Goal: Task Accomplishment & Management: Use online tool/utility

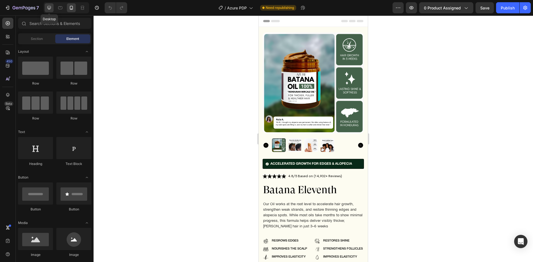
click at [52, 8] on icon at bounding box center [49, 8] width 6 height 6
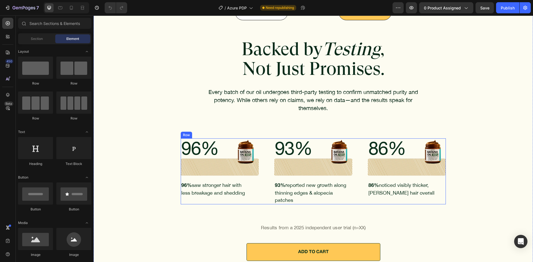
scroll to position [2246, 0]
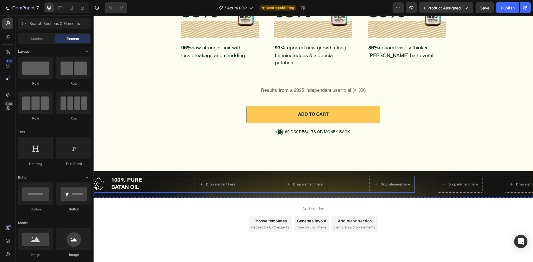
click at [156, 176] on div "Image 100% PURE BATAN OIL Text Block Row Drop element here Drop element here Dr…" at bounding box center [254, 184] width 321 height 17
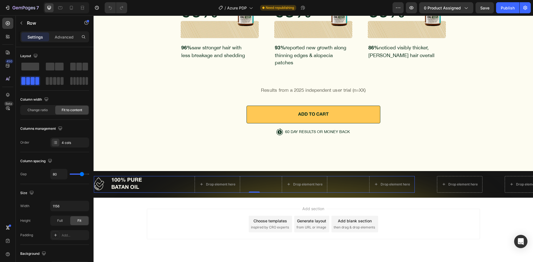
click at [174, 176] on div "Image 100% PURE BATAN OIL Text Block Row Drop element here Drop element here Dr…" at bounding box center [254, 184] width 321 height 17
click at [61, 3] on div at bounding box center [67, 7] width 46 height 11
click at [61, 14] on div "7 Version history / Azure PDP Need republishing Preview 0 product assigned Save…" at bounding box center [266, 8] width 533 height 16
click at [58, 10] on icon at bounding box center [60, 8] width 6 height 6
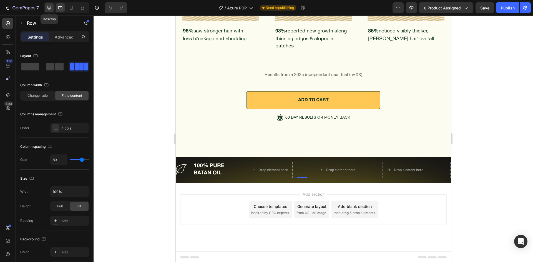
click at [49, 8] on icon at bounding box center [49, 8] width 4 height 4
type input "1156"
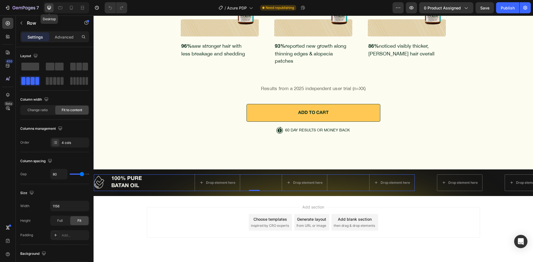
scroll to position [2246, 0]
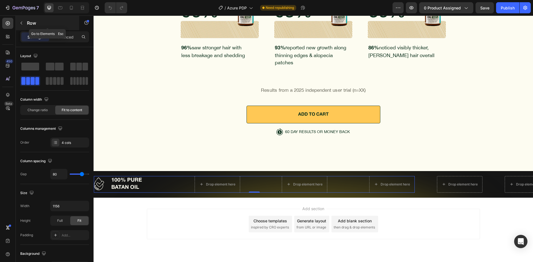
click at [30, 22] on p "Row" at bounding box center [50, 23] width 47 height 7
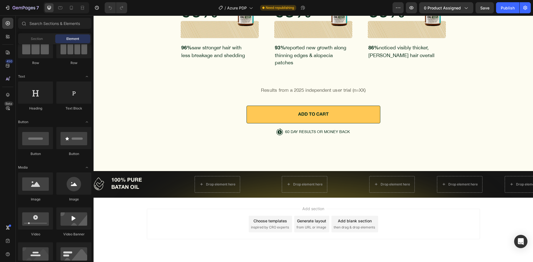
scroll to position [83, 0]
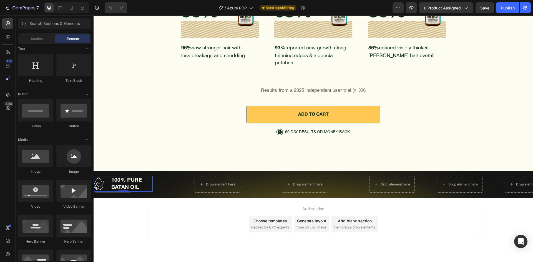
click at [107, 176] on div "Image 100% PURE BATAN OIL Text Block Row 0" at bounding box center [123, 184] width 59 height 16
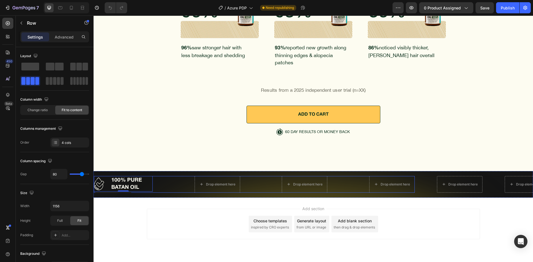
click at [161, 176] on div "Image 100% PURE BATAN OIL Text Block Row 0 Drop element here Drop element here …" at bounding box center [254, 184] width 321 height 17
click at [66, 140] on div "4 cols" at bounding box center [75, 142] width 26 height 5
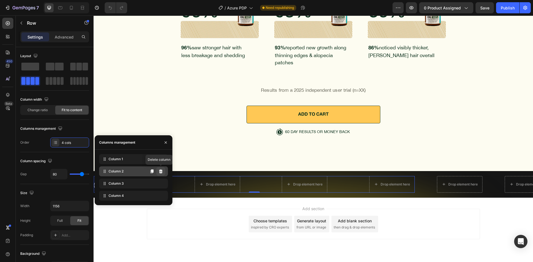
click at [161, 174] on button at bounding box center [160, 171] width 9 height 9
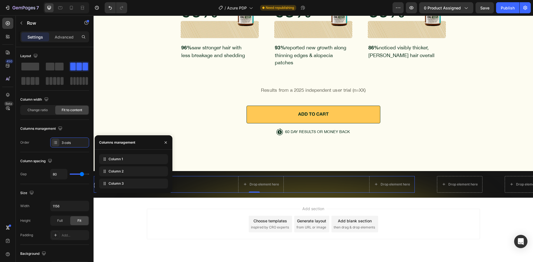
click at [0, 0] on button at bounding box center [0, 0] width 0 height 0
drag, startPoint x: 161, startPoint y: 174, endPoint x: 64, endPoint y: 154, distance: 98.9
click at [0, 0] on button at bounding box center [0, 0] width 0 height 0
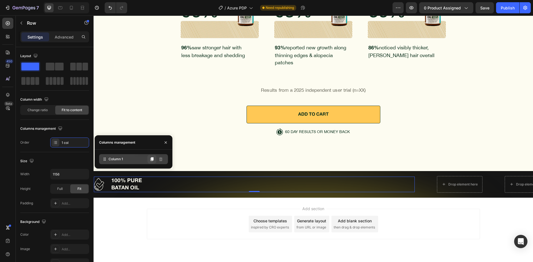
click at [152, 161] on button at bounding box center [151, 159] width 9 height 9
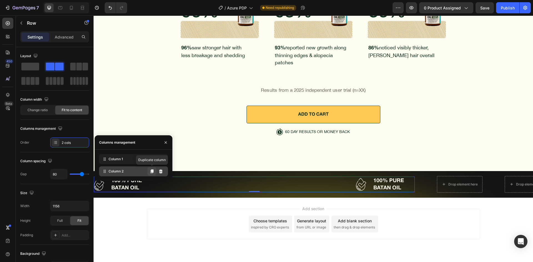
click at [151, 171] on icon at bounding box center [152, 171] width 4 height 4
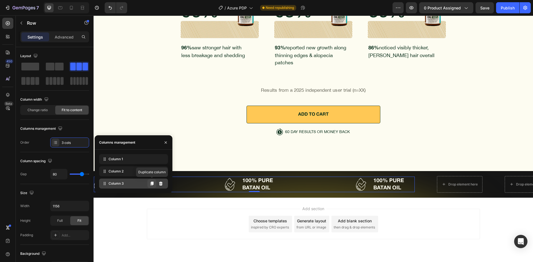
click at [150, 186] on icon at bounding box center [152, 183] width 4 height 4
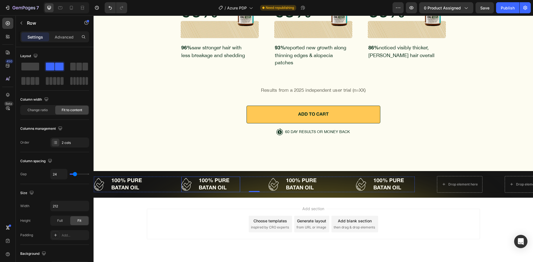
click at [196, 177] on div "Image 100% PURE BATAN OIL Text Block Row" at bounding box center [210, 185] width 59 height 16
click at [56, 209] on input "212" at bounding box center [69, 206] width 38 height 10
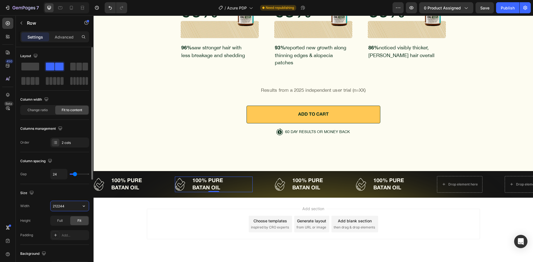
click at [59, 203] on input "212244" at bounding box center [69, 206] width 38 height 10
type input "244"
click at [63, 190] on div "Size" at bounding box center [54, 193] width 69 height 9
click at [184, 178] on img at bounding box center [183, 184] width 10 height 13
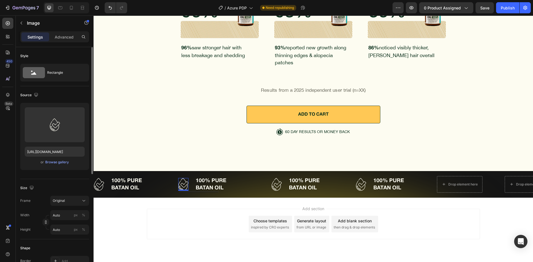
click at [44, 166] on div "Upload Image [URL][DOMAIN_NAME] or Browse gallery" at bounding box center [54, 136] width 69 height 67
click at [46, 163] on div "Browse gallery" at bounding box center [57, 162] width 24 height 5
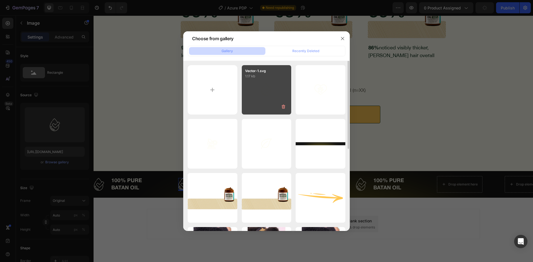
click at [277, 81] on div "Vector-1.svg 1.17 kb" at bounding box center [267, 90] width 50 height 50
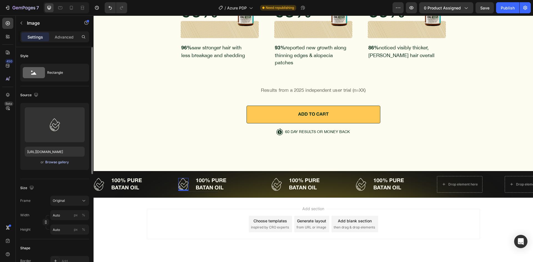
click at [53, 164] on div "Browse gallery" at bounding box center [57, 162] width 24 height 5
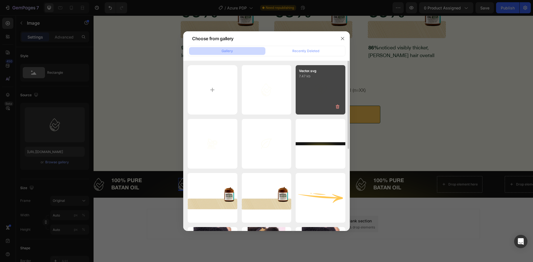
click at [304, 84] on div "Vector.svg 7.47 kb" at bounding box center [320, 90] width 50 height 50
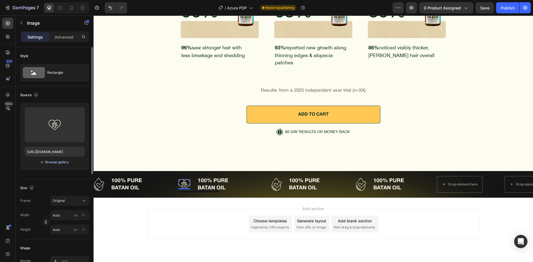
click at [58, 163] on div "Browse gallery" at bounding box center [57, 162] width 24 height 5
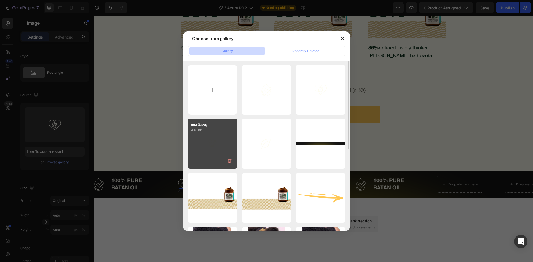
click at [216, 138] on div "test 3.svg 4.61 kb" at bounding box center [213, 144] width 50 height 50
type input "[URL][DOMAIN_NAME]"
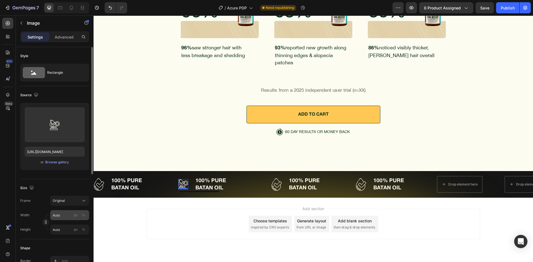
scroll to position [28, 0]
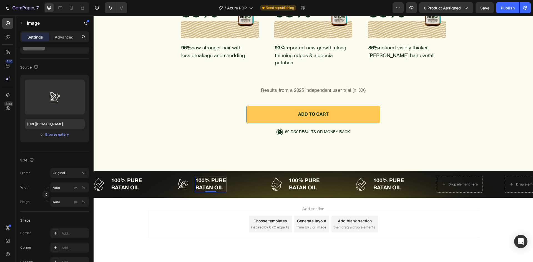
click at [211, 177] on p "100% PURE BATAN OIL" at bounding box center [210, 184] width 31 height 14
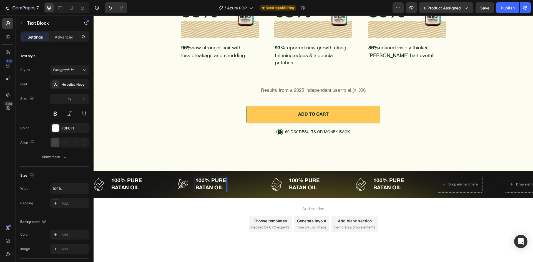
click at [200, 177] on p "100% PURE BATAN OIL" at bounding box center [210, 184] width 31 height 14
click at [285, 177] on div "Image 100% PURE BATAN OIL Text Block Row" at bounding box center [300, 185] width 59 height 16
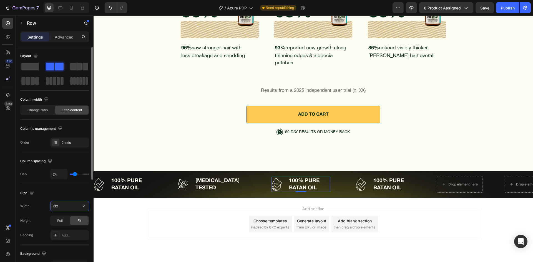
click at [61, 211] on input "212" at bounding box center [69, 206] width 38 height 10
type input "230"
click at [61, 193] on div "Size" at bounding box center [54, 193] width 69 height 9
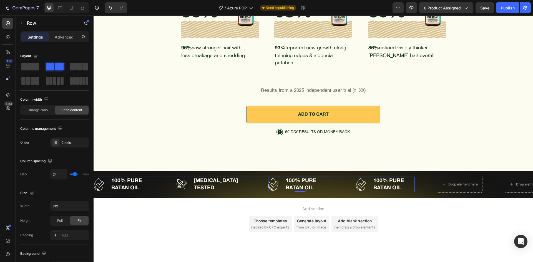
click at [370, 177] on div "Image 100% PURE BATAN OIL Text Block Row" at bounding box center [385, 185] width 59 height 16
click at [60, 208] on input "212" at bounding box center [69, 206] width 38 height 10
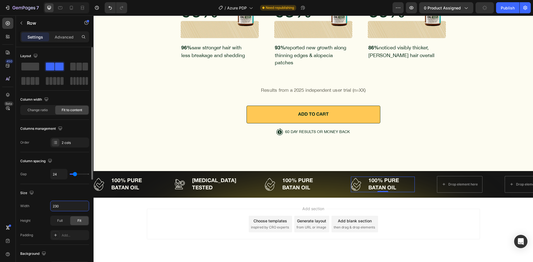
type input "230"
click at [65, 193] on div "Size" at bounding box center [54, 193] width 69 height 9
click at [181, 179] on img at bounding box center [180, 184] width 10 height 10
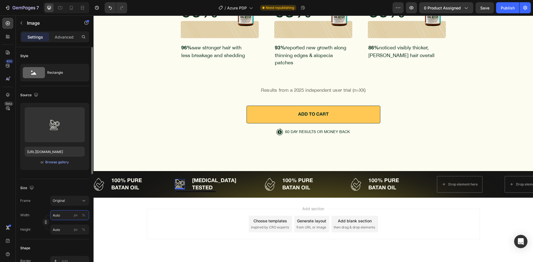
click at [62, 215] on input "Auto" at bounding box center [69, 215] width 39 height 10
type input "3"
type input "36"
click at [42, 210] on div "Frame Original Width 36 px % Height px %" at bounding box center [54, 215] width 69 height 39
click at [103, 178] on img at bounding box center [99, 184] width 10 height 13
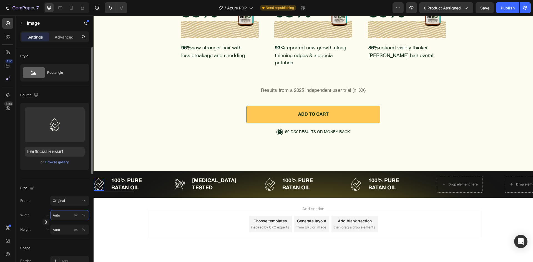
click at [63, 213] on input "Auto" at bounding box center [69, 215] width 39 height 10
type input "3"
type input "35"
click at [44, 206] on div "Frame Original" at bounding box center [54, 201] width 69 height 10
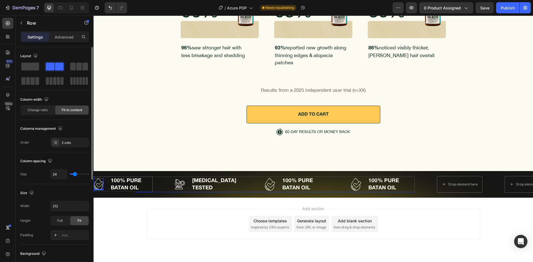
click at [107, 177] on div "Image 0 100% PURE BATAN OIL Text Block Row" at bounding box center [123, 185] width 59 height 16
click at [105, 177] on div "Image 100% PURE BATAN OIL Text Block Row 0" at bounding box center [123, 185] width 59 height 16
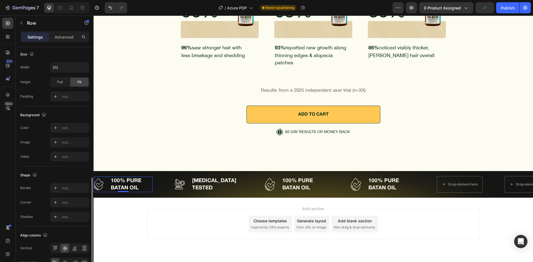
scroll to position [171, 0]
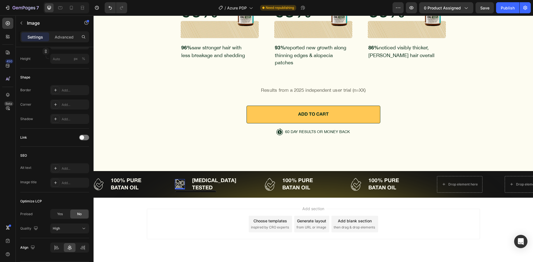
click at [182, 179] on img at bounding box center [180, 184] width 10 height 10
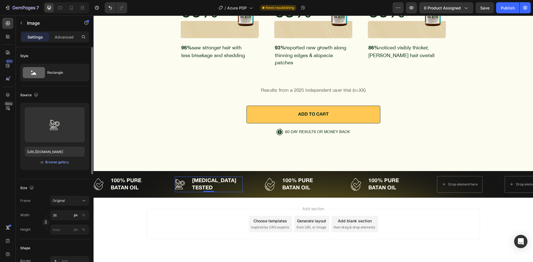
click at [188, 177] on div "Image [MEDICAL_DATA] TESTED Text Block Row 0" at bounding box center [209, 185] width 68 height 16
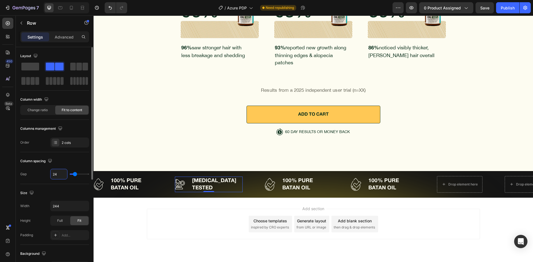
click at [59, 176] on input "24" at bounding box center [58, 174] width 17 height 10
type input "1"
type input "19"
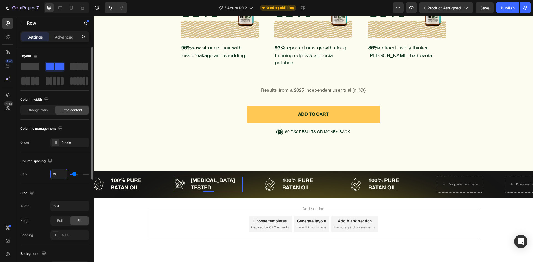
type input "19"
click at [73, 160] on div "Column spacing" at bounding box center [54, 161] width 69 height 9
click at [280, 177] on div "Image 100% PURE BATAN OIL Text Block Row" at bounding box center [297, 185] width 64 height 16
click at [59, 177] on input "24" at bounding box center [58, 174] width 17 height 10
type input "2"
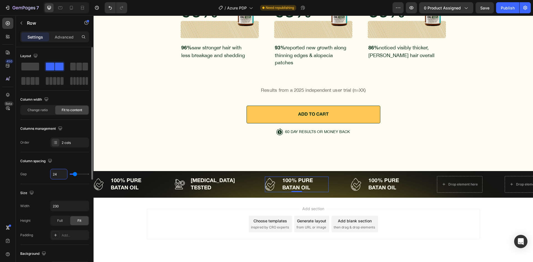
type input "2"
type input "26"
click at [52, 186] on div "Size Width 230 Height Full Fit Padding Add..." at bounding box center [54, 214] width 69 height 61
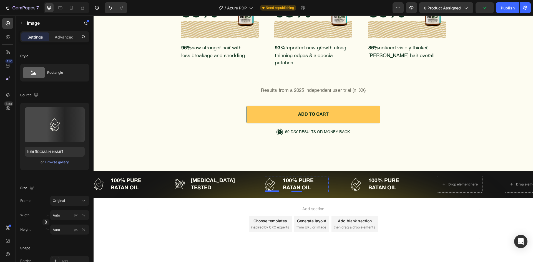
click at [269, 178] on img at bounding box center [270, 184] width 10 height 13
click at [65, 213] on input "Auto" at bounding box center [69, 215] width 39 height 10
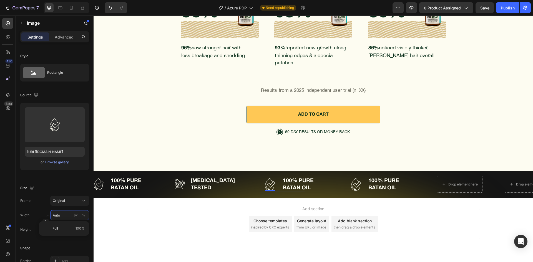
type input "4"
type input "44"
click at [41, 203] on div "Frame Original" at bounding box center [54, 201] width 69 height 10
click at [54, 164] on div "Browse gallery" at bounding box center [57, 162] width 24 height 5
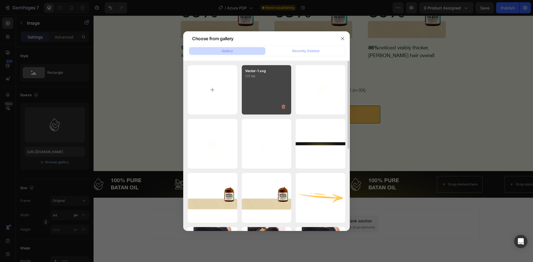
click at [259, 93] on div "Vector-1.svg 1.17 kb" at bounding box center [267, 90] width 50 height 50
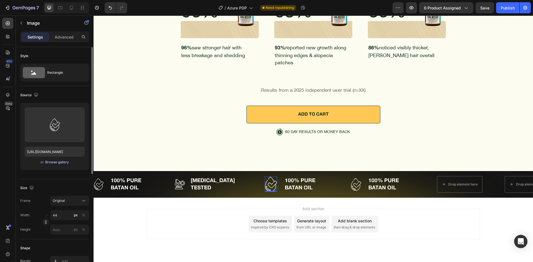
click at [49, 163] on div "Browse gallery" at bounding box center [57, 162] width 24 height 5
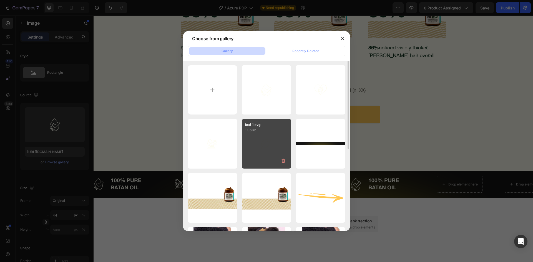
click at [263, 135] on div "leaf 1.svg 1.06 kb" at bounding box center [267, 144] width 50 height 50
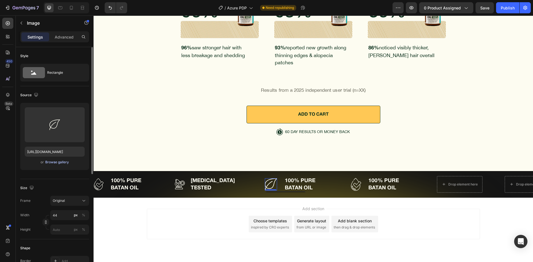
click at [64, 163] on div "Browse gallery" at bounding box center [57, 162] width 24 height 5
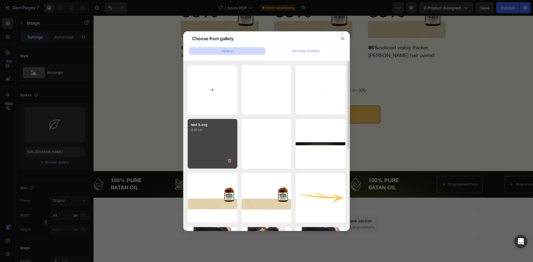
click at [221, 147] on div "test 3.svg 4.61 kb" at bounding box center [213, 144] width 50 height 50
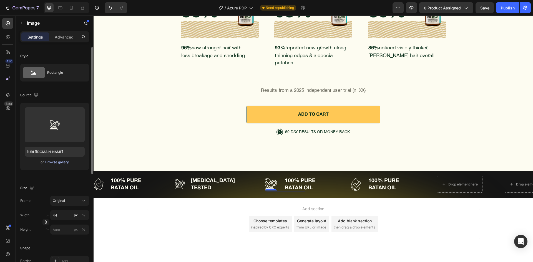
click at [58, 160] on div "Browse gallery" at bounding box center [57, 162] width 24 height 5
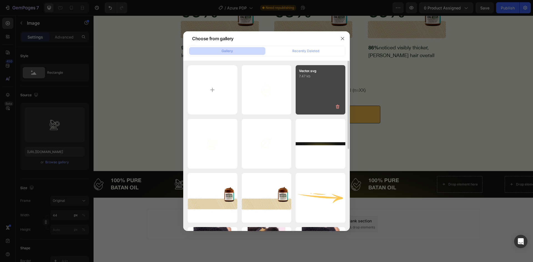
click at [336, 88] on div "Vector.svg 7.47 kb" at bounding box center [320, 90] width 50 height 50
type input "[URL][DOMAIN_NAME]"
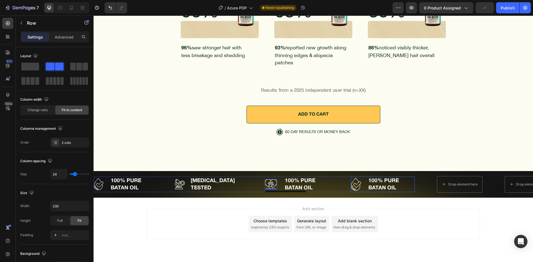
click at [364, 177] on div "Image 100% PURE BATAN OIL Text Block Row" at bounding box center [383, 185] width 64 height 16
click at [57, 176] on input "24" at bounding box center [58, 174] width 17 height 10
type input "1"
type input "18"
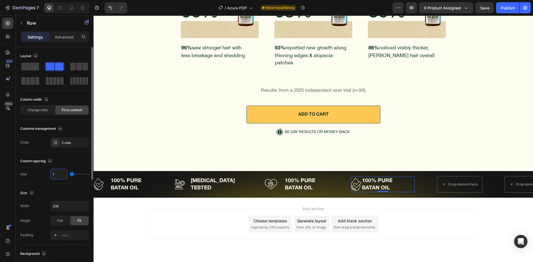
type input "18"
click at [57, 184] on div "Size Width 230 Height Full Fit Padding Add..." at bounding box center [54, 214] width 69 height 61
click at [358, 178] on img at bounding box center [356, 184] width 10 height 13
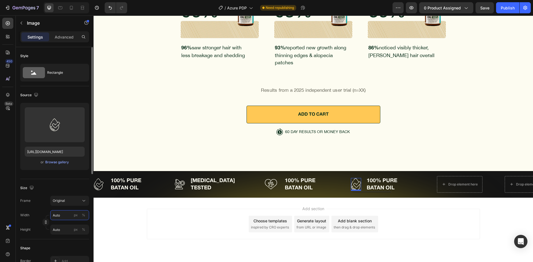
click at [67, 215] on input "Auto" at bounding box center [69, 215] width 39 height 10
type input "3"
type input "38"
click at [36, 197] on div "Frame Original" at bounding box center [54, 201] width 69 height 10
click at [502, 8] on div "Publish" at bounding box center [508, 8] width 14 height 6
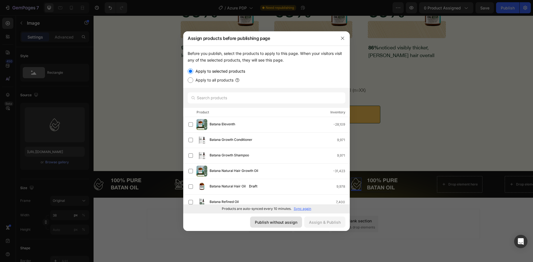
click at [281, 222] on div "Publish without assign" at bounding box center [276, 222] width 42 height 6
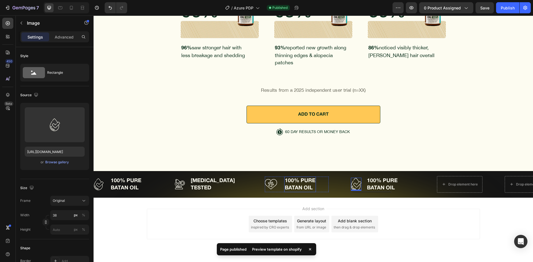
click at [298, 177] on p "100% PURE BATAN OIL" at bounding box center [300, 184] width 31 height 14
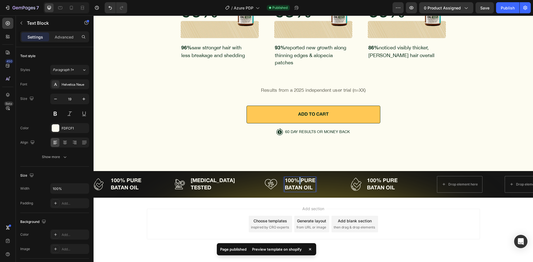
click at [298, 177] on p "100% PURE BATAN OIL" at bounding box center [300, 184] width 31 height 14
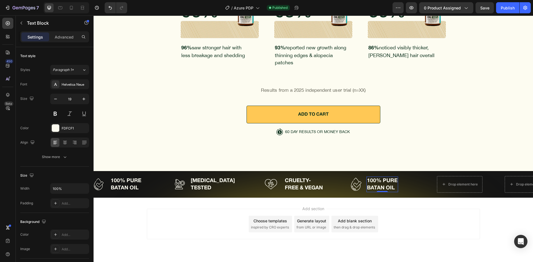
click at [387, 177] on p "100% PURE BATAN OIL" at bounding box center [382, 184] width 31 height 14
click at [381, 198] on div "Add section Choose templates inspired by CRO experts Generate layout from URL o…" at bounding box center [313, 232] width 439 height 68
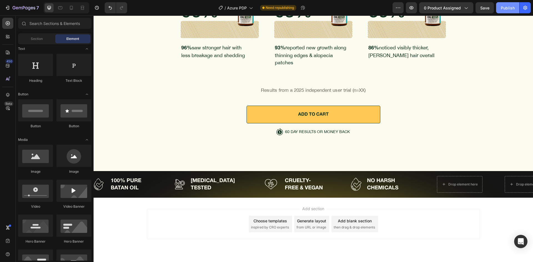
click at [507, 5] on div "Publish" at bounding box center [508, 8] width 14 height 6
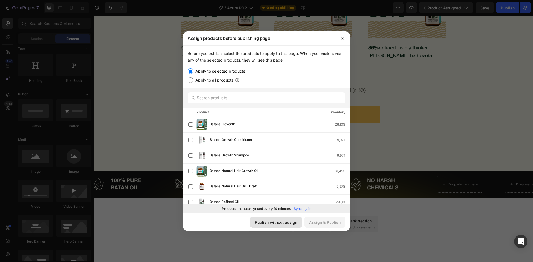
click at [290, 226] on button "Publish without assign" at bounding box center [276, 222] width 52 height 11
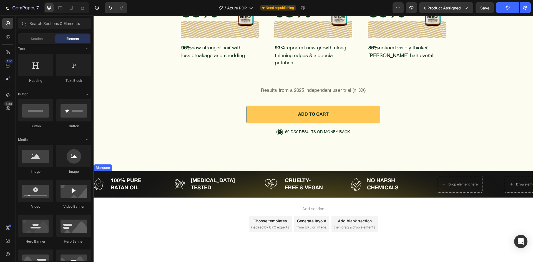
click at [430, 177] on div "Image 100% PURE BATAN OIL Text Block Row Image [MEDICAL_DATA] TESTED Text Block…" at bounding box center [265, 185] width 343 height 16
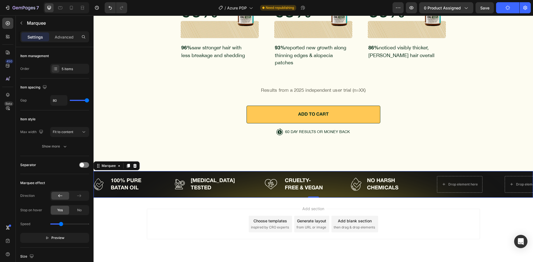
click at [432, 177] on div "Image 100% PURE BATAN OIL Text Block Row Image [MEDICAL_DATA] TESTED Text Block…" at bounding box center [265, 185] width 343 height 16
click at [60, 9] on icon at bounding box center [60, 7] width 4 height 3
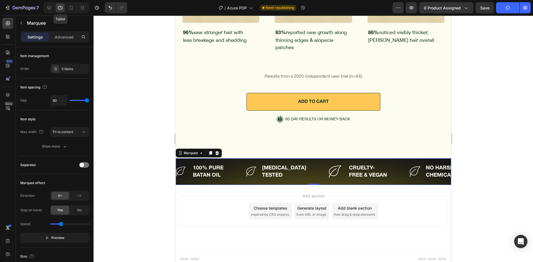
scroll to position [2248, 0]
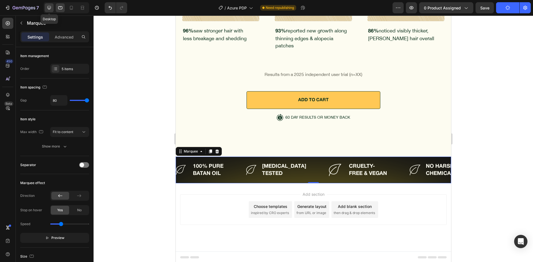
click at [46, 9] on icon at bounding box center [49, 8] width 6 height 6
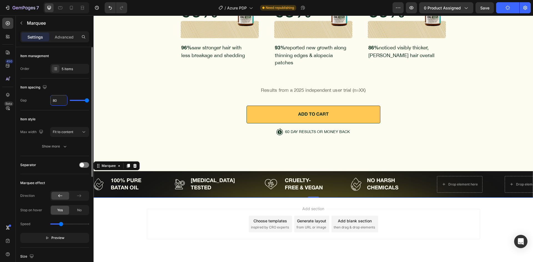
click at [60, 101] on input "80" at bounding box center [58, 100] width 17 height 10
type input "803"
type input "80"
type input "80353"
type input "80"
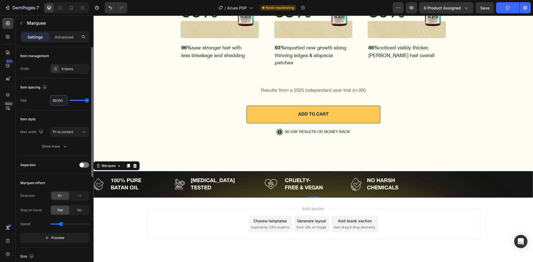
click at [63, 105] on input "80353" at bounding box center [58, 100] width 17 height 10
click at [60, 98] on input "80353" at bounding box center [58, 100] width 17 height 10
type input "3"
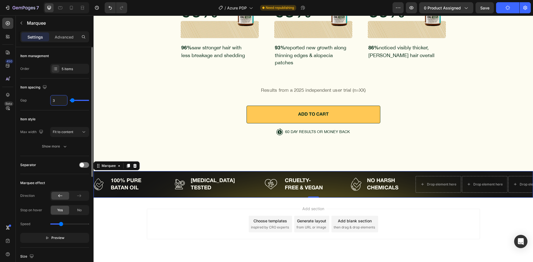
type input "35"
type input "353"
type input "80"
type input "353"
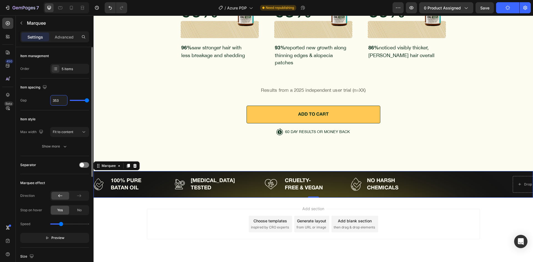
click at [479, 177] on div "Image 100% PURE BATAN OIL Text Block Row Image [MEDICAL_DATA] TESTED Text Block…" at bounding box center [303, 185] width 419 height 16
click at [58, 67] on div at bounding box center [56, 69] width 8 height 8
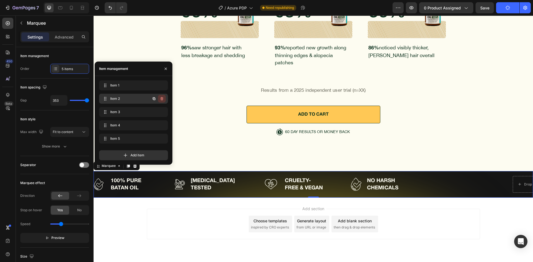
click at [163, 96] on button "button" at bounding box center [162, 99] width 8 height 8
click at [163, 96] on button "Delete" at bounding box center [157, 99] width 15 height 8
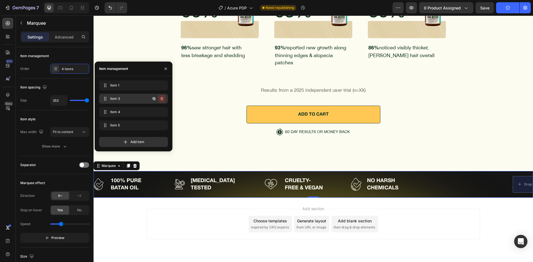
click at [163, 99] on icon "button" at bounding box center [161, 98] width 3 height 3
click at [163, 99] on div "Delete" at bounding box center [158, 98] width 10 height 5
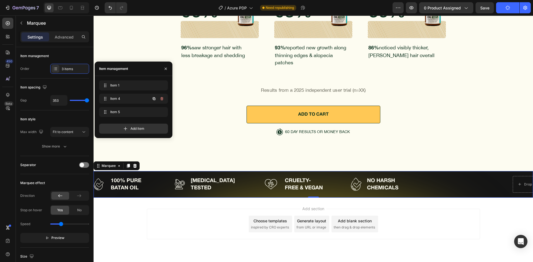
click at [163, 99] on icon "button" at bounding box center [161, 98] width 3 height 3
click at [163, 99] on div "Delete" at bounding box center [158, 98] width 10 height 5
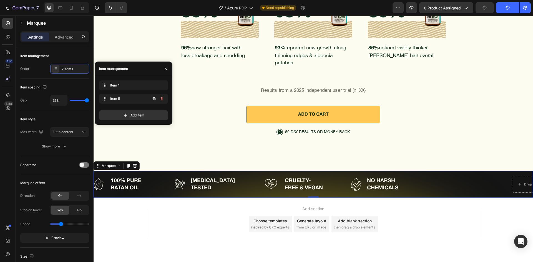
click at [163, 99] on icon "button" at bounding box center [161, 98] width 3 height 3
click at [163, 99] on div "Delete" at bounding box center [158, 98] width 10 height 5
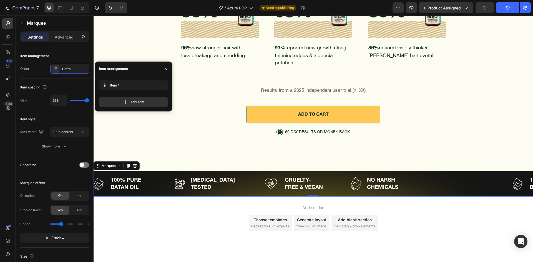
scroll to position [2245, 0]
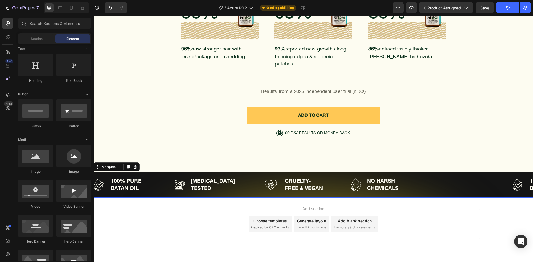
click at [485, 198] on div "Add section Choose templates inspired by CRO experts Generate layout from URL o…" at bounding box center [313, 232] width 439 height 68
click at [466, 178] on div "Image 100% PURE BATAN OIL Text Block Row Image [MEDICAL_DATA] TESTED Text Block…" at bounding box center [313, 185] width 439 height 26
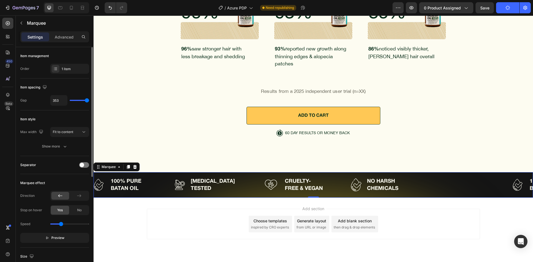
scroll to position [83, 0]
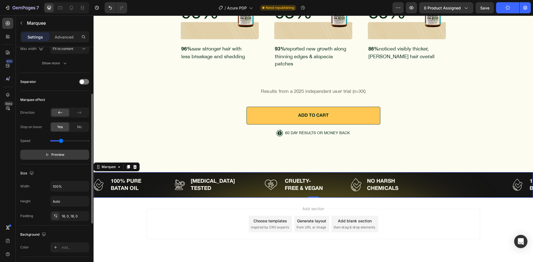
click at [54, 158] on button "Preview" at bounding box center [54, 155] width 69 height 10
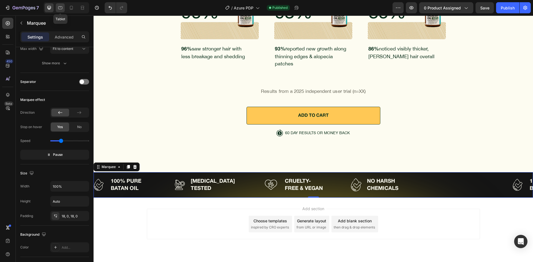
click at [62, 9] on icon at bounding box center [60, 8] width 6 height 6
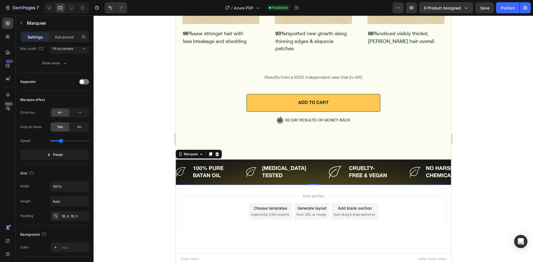
scroll to position [2247, 0]
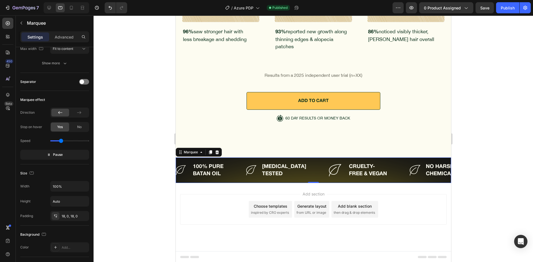
click at [421, 171] on div "Image 100% PURE BATAN OIL Text Block Row Image [MEDICAL_DATA] TESTED Text Block…" at bounding box center [354, 171] width 380 height 16
click at [48, 153] on icon "button" at bounding box center [49, 155] width 4 height 4
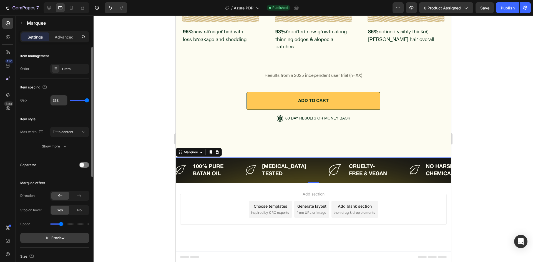
click at [59, 103] on input "353" at bounding box center [58, 100] width 17 height 10
type input "3538"
type input "80"
type input "35380"
click at [54, 110] on div "Item management Order 1 item" at bounding box center [54, 133] width 69 height 46
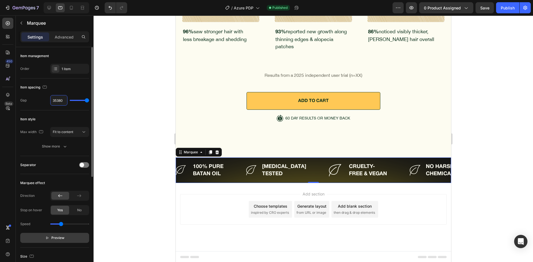
type input "80"
click at [62, 104] on input "35380" at bounding box center [58, 100] width 17 height 10
type input "8"
type input "80"
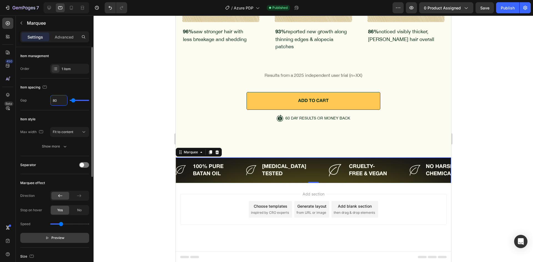
type input "80"
click at [58, 87] on div "Item spacing" at bounding box center [54, 87] width 69 height 9
click at [58, 237] on span "Preview" at bounding box center [57, 238] width 13 height 6
click at [58, 237] on span "Pause" at bounding box center [58, 238] width 10 height 6
click at [53, 10] on div at bounding box center [49, 7] width 9 height 9
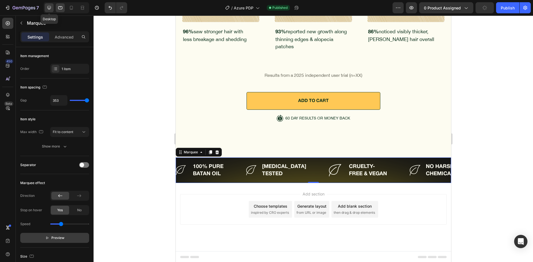
scroll to position [2245, 0]
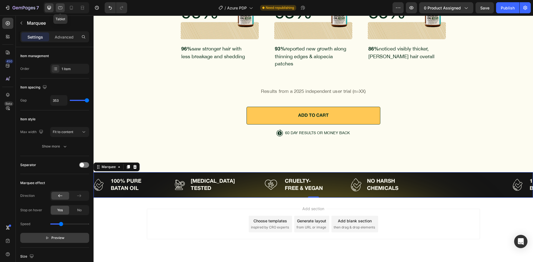
click at [61, 9] on icon at bounding box center [60, 7] width 4 height 3
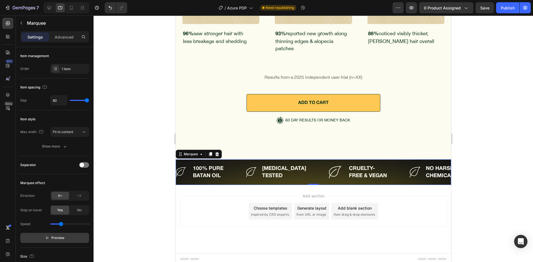
scroll to position [2247, 0]
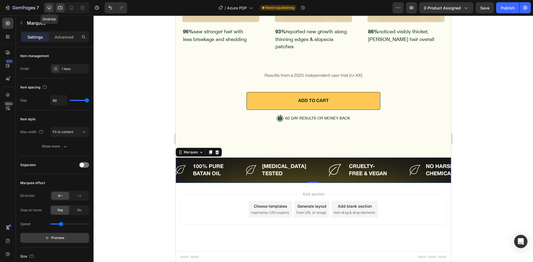
click at [50, 7] on icon at bounding box center [49, 8] width 6 height 6
type input "353"
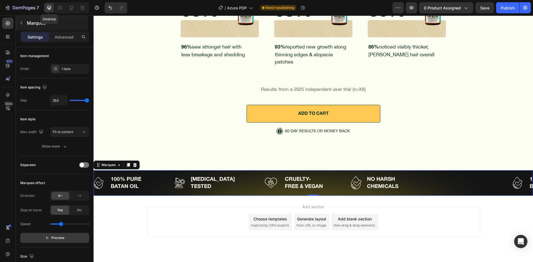
scroll to position [2245, 0]
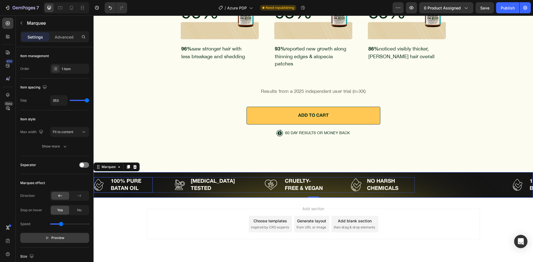
click at [33, 179] on img at bounding box center [29, 185] width 10 height 12
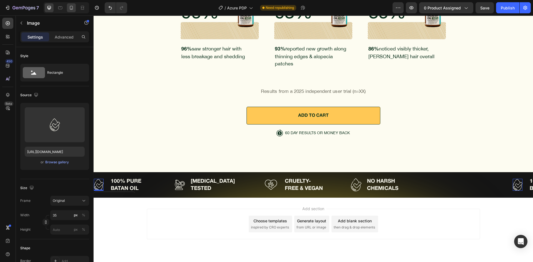
click at [72, 9] on icon at bounding box center [71, 8] width 3 height 4
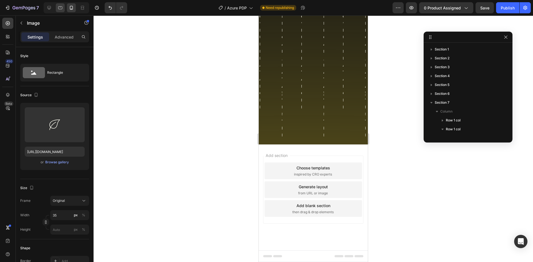
scroll to position [114, 0]
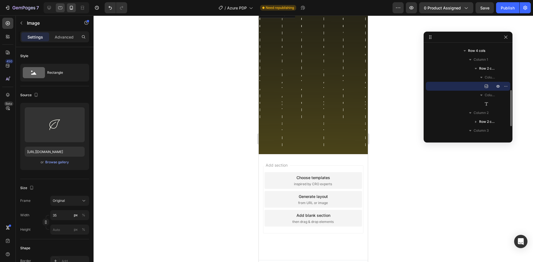
click at [64, 11] on div at bounding box center [60, 7] width 9 height 9
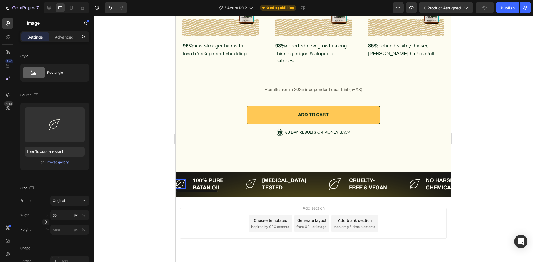
scroll to position [2247, 0]
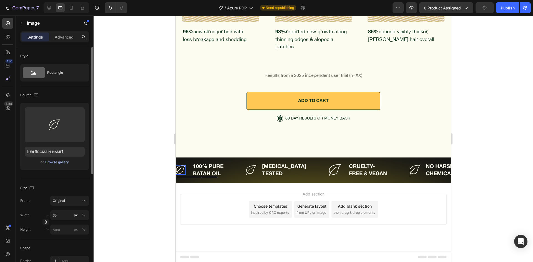
click at [54, 163] on div "Browse gallery" at bounding box center [57, 162] width 24 height 5
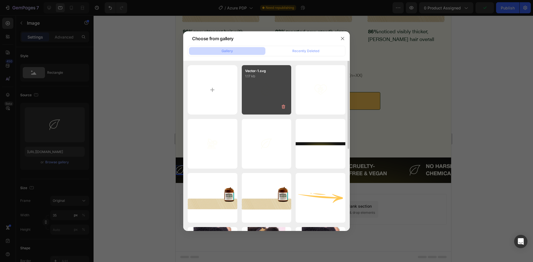
click at [271, 83] on div "Vector-1.svg 1.17 kb" at bounding box center [267, 90] width 50 height 50
type input "[URL][DOMAIN_NAME]"
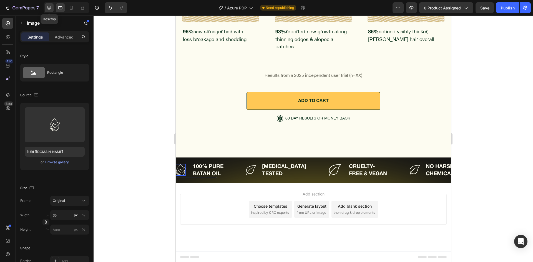
click at [46, 11] on div at bounding box center [49, 7] width 9 height 9
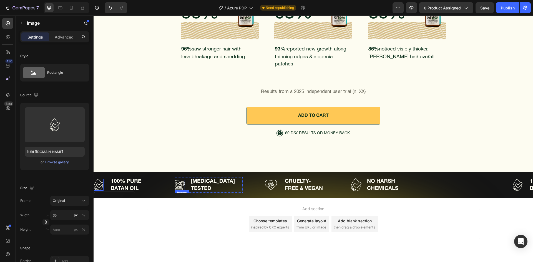
click at [64, 154] on input "[URL][DOMAIN_NAME]" at bounding box center [55, 152] width 60 height 10
click at [59, 4] on div at bounding box center [60, 7] width 9 height 9
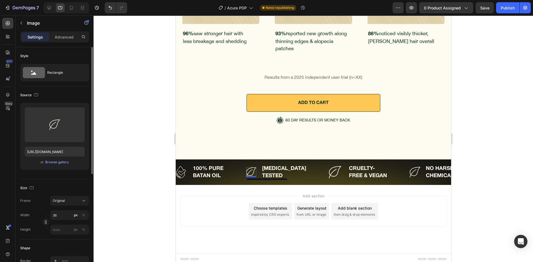
scroll to position [2247, 0]
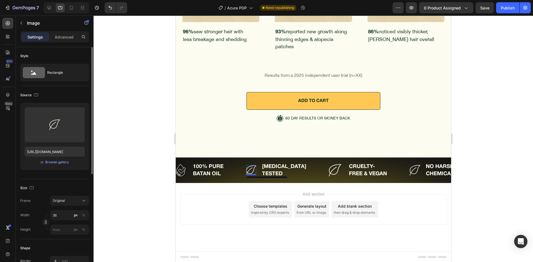
click at [55, 157] on div "Upload Image [URL][DOMAIN_NAME] or Browse gallery" at bounding box center [54, 136] width 69 height 67
click at [56, 154] on input "[URL][DOMAIN_NAME]" at bounding box center [55, 152] width 60 height 10
paste input "a87c1590-95ed-4548-bdd7-371d36c22c41"
type input "[URL][DOMAIN_NAME]"
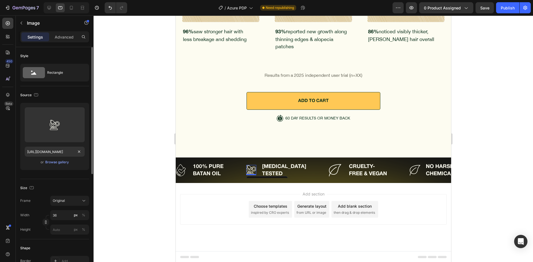
scroll to position [0, 0]
click at [48, 180] on div "Size Frame Original Width 36 px % Height px %" at bounding box center [54, 209] width 69 height 60
click at [331, 167] on img at bounding box center [325, 170] width 12 height 12
click at [47, 6] on icon at bounding box center [49, 8] width 6 height 6
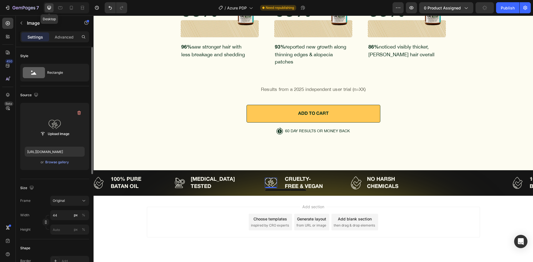
scroll to position [2245, 0]
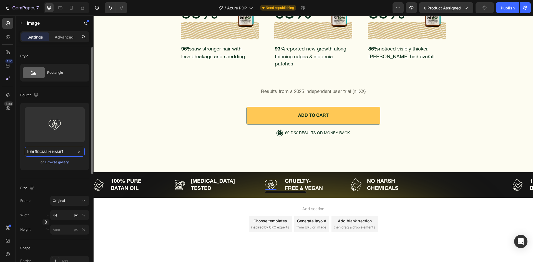
click at [56, 151] on input "[URL][DOMAIN_NAME]" at bounding box center [55, 152] width 60 height 10
paste input "a87c1590-95ed-4548-bdd7-371d36c22c41"
click at [60, 9] on icon at bounding box center [60, 7] width 4 height 3
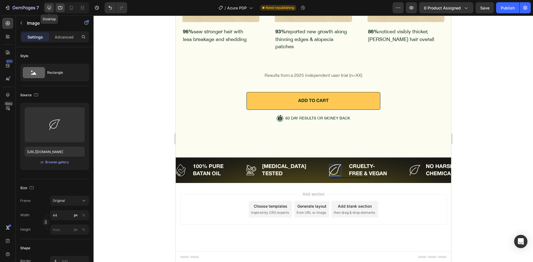
click at [50, 11] on div at bounding box center [49, 7] width 9 height 9
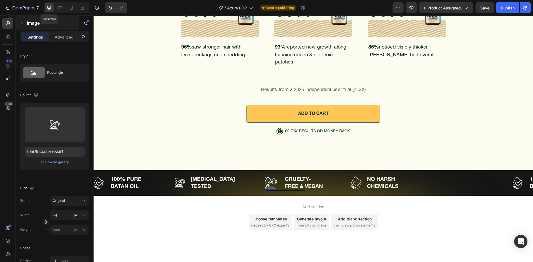
scroll to position [2245, 0]
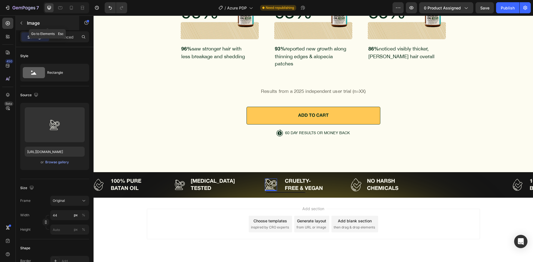
type input "[URL][DOMAIN_NAME]"
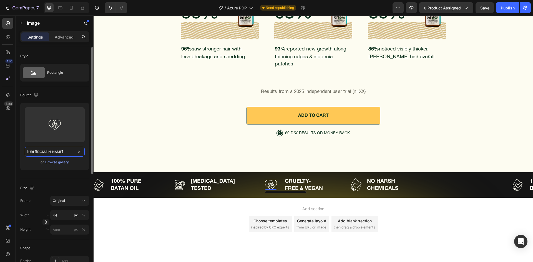
click at [52, 151] on input "[URL][DOMAIN_NAME]" at bounding box center [55, 152] width 60 height 10
click at [61, 10] on icon at bounding box center [60, 8] width 6 height 6
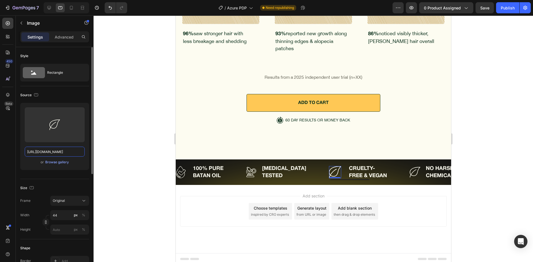
scroll to position [2247, 0]
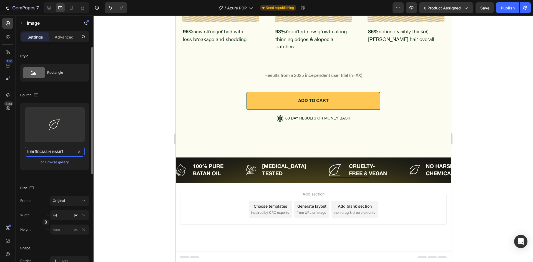
click at [41, 152] on input "[URL][DOMAIN_NAME]" at bounding box center [55, 152] width 60 height 10
paste input "928b2bb3-d3ee-402d-b4be-cf6d06ed092e"
type input "[URL][DOMAIN_NAME]"
click at [59, 187] on div "Size" at bounding box center [54, 188] width 69 height 9
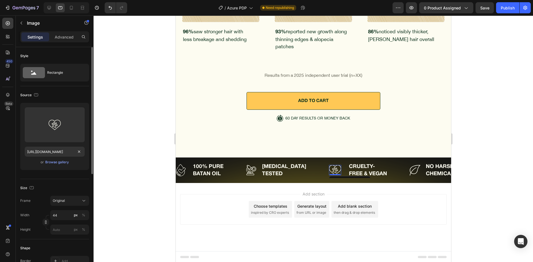
scroll to position [0, 0]
click at [49, 10] on icon at bounding box center [49, 8] width 6 height 6
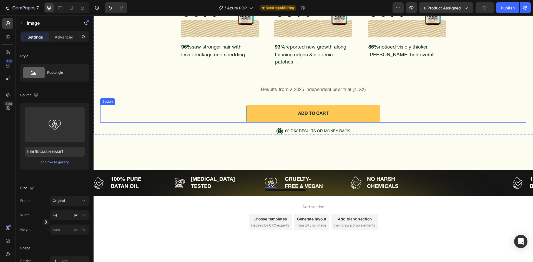
scroll to position [2245, 0]
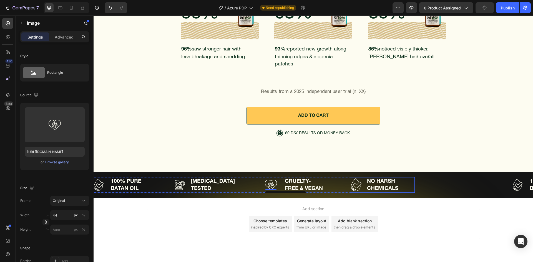
click at [353, 178] on img at bounding box center [347, 184] width 11 height 13
click at [57, 157] on div "Upload Image [URL][DOMAIN_NAME] or Browse gallery" at bounding box center [54, 136] width 69 height 67
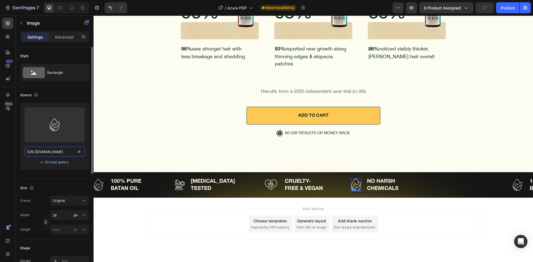
click at [59, 154] on input "[URL][DOMAIN_NAME]" at bounding box center [55, 152] width 60 height 10
click at [56, 8] on div at bounding box center [60, 7] width 9 height 9
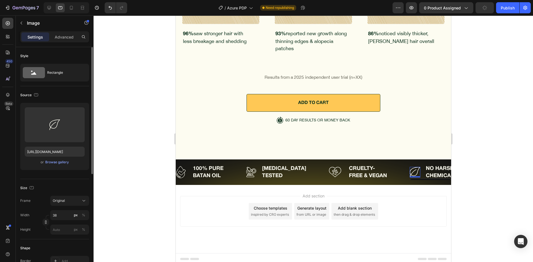
scroll to position [2247, 0]
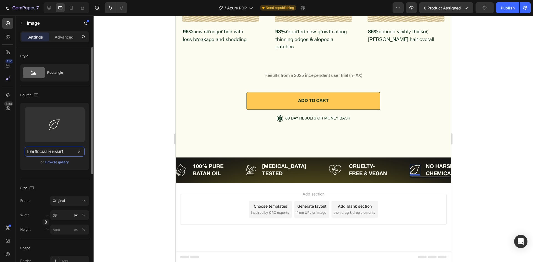
click at [52, 151] on input "[URL][DOMAIN_NAME]" at bounding box center [55, 152] width 60 height 10
paste input "a9e75926-d3f0-4476-b7b4-822e039f5fc3"
type input "[URL][DOMAIN_NAME]"
click at [57, 188] on div "Size" at bounding box center [54, 188] width 69 height 9
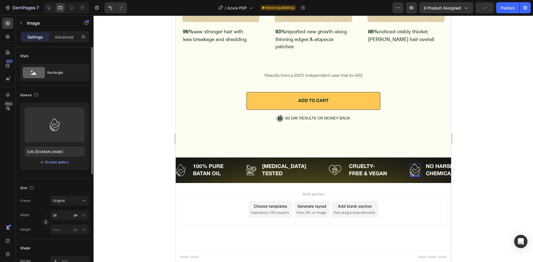
scroll to position [0, 0]
click at [49, 6] on icon at bounding box center [49, 8] width 4 height 4
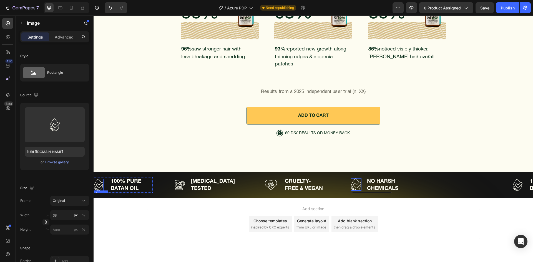
click at [54, 179] on img at bounding box center [49, 185] width 10 height 12
click at [323, 178] on img at bounding box center [318, 184] width 11 height 13
click at [63, 164] on div "Browse gallery" at bounding box center [57, 162] width 24 height 5
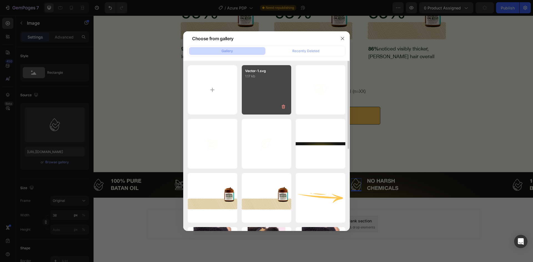
click at [277, 97] on div "Vector-1.svg 1.17 kb" at bounding box center [267, 90] width 50 height 50
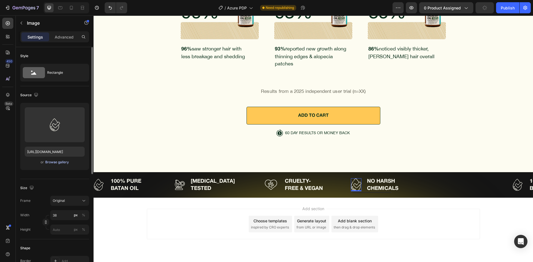
click at [54, 163] on div "Browse gallery" at bounding box center [57, 162] width 24 height 5
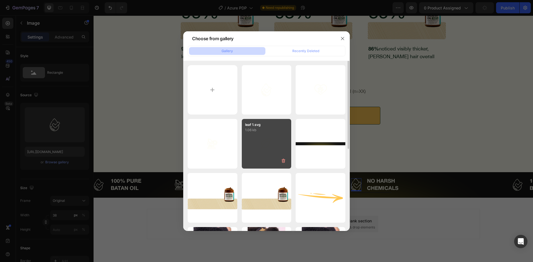
click at [273, 127] on p "1.06 kb" at bounding box center [266, 130] width 43 height 6
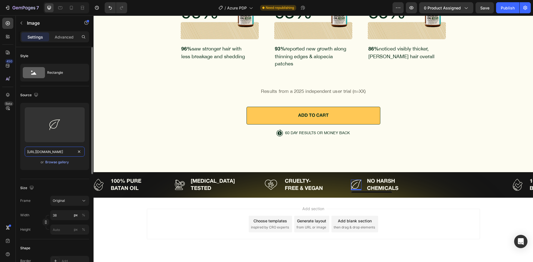
click at [55, 156] on input "[URL][DOMAIN_NAME]" at bounding box center [55, 152] width 60 height 10
click at [58, 9] on icon at bounding box center [60, 8] width 6 height 6
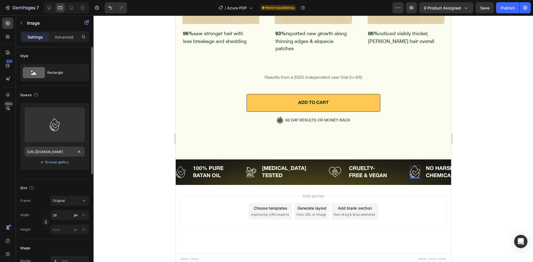
scroll to position [2247, 0]
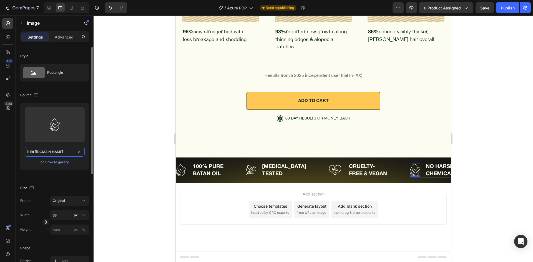
click at [53, 149] on input "[URL][DOMAIN_NAME]" at bounding box center [55, 152] width 60 height 10
paste input "d7c17f77-792a-4af6-bc26-a2d8a8c377a7"
type input "[URL][DOMAIN_NAME]"
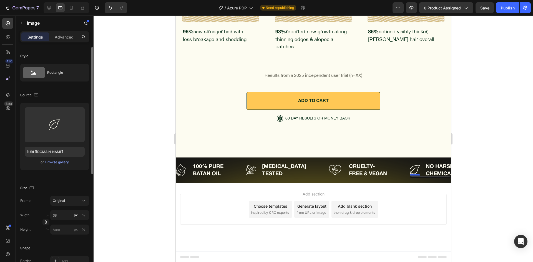
scroll to position [0, 0]
click at [72, 6] on icon at bounding box center [72, 8] width 6 height 6
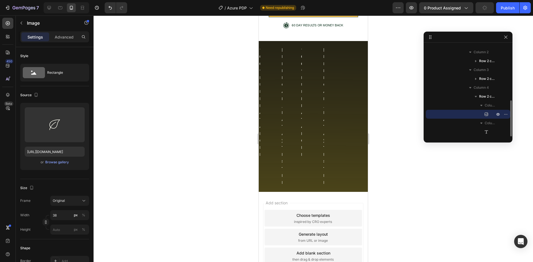
scroll to position [2194, 0]
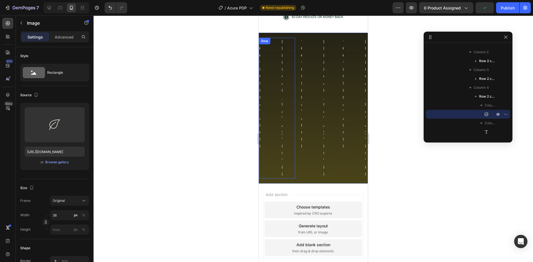
click at [255, 91] on div "Image 100% PURE BATAN OIL Text Block Row Image [MEDICAL_DATA] TESTED Text Block…" at bounding box center [237, 108] width 36 height 141
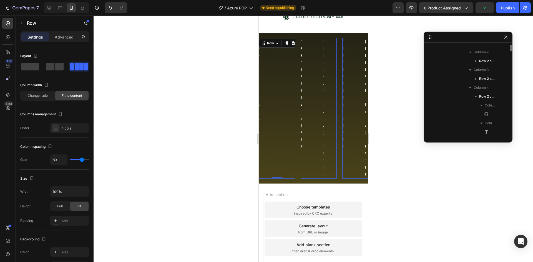
scroll to position [79, 0]
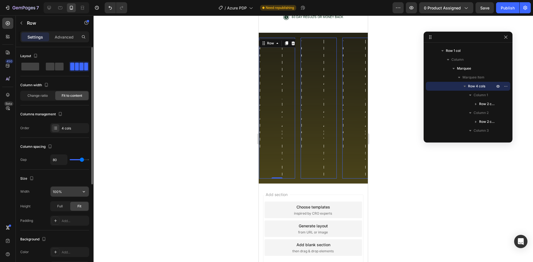
click at [66, 190] on input "100%" at bounding box center [69, 192] width 38 height 10
click at [70, 185] on div "Size Width 605 Height Full Fit Padding Add..." at bounding box center [54, 200] width 69 height 61
click at [72, 193] on input "605" at bounding box center [69, 192] width 38 height 10
type input "Auto"
click at [74, 184] on div "Size Width Auto Height Full Fit Padding Add..." at bounding box center [54, 200] width 69 height 61
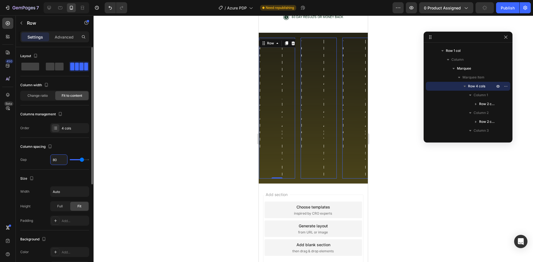
click at [63, 159] on input "80" at bounding box center [58, 160] width 17 height 10
type input "40"
click at [59, 167] on div "Column spacing Gap 40" at bounding box center [54, 154] width 69 height 32
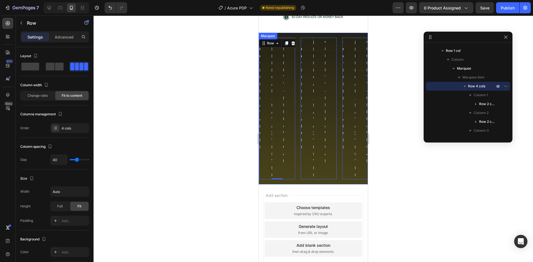
click at [273, 87] on div "Image 100% PURE BATAN OIL Text Block Row Image [MEDICAL_DATA] TESTED Text Block…" at bounding box center [252, 109] width 42 height 142
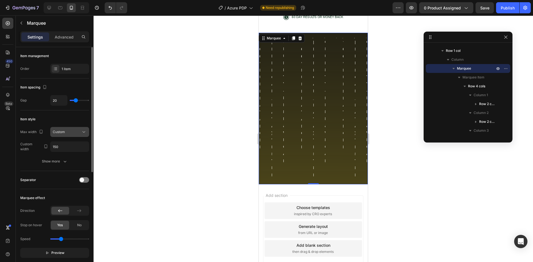
click at [64, 129] on div "Custom" at bounding box center [70, 132] width 34 height 6
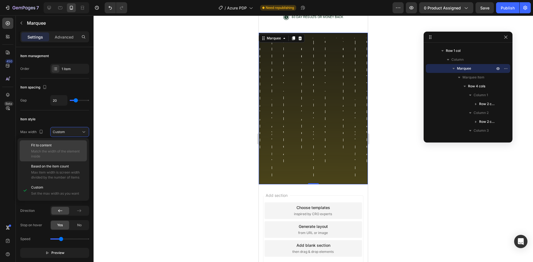
click at [62, 148] on div "Fit to content Match the width of the element inside" at bounding box center [57, 151] width 53 height 16
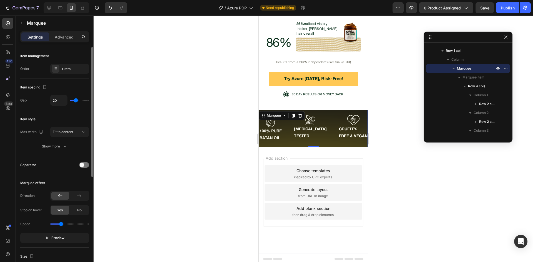
click at [63, 119] on div "Item style" at bounding box center [54, 119] width 69 height 9
click at [74, 146] on button "Show more" at bounding box center [54, 147] width 69 height 10
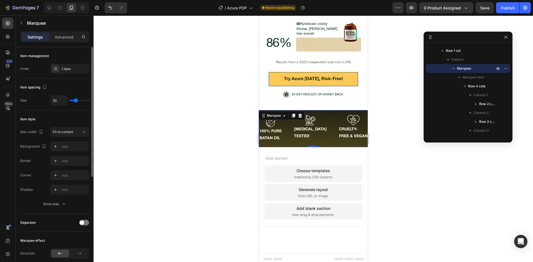
click at [64, 118] on div "Item style" at bounding box center [54, 119] width 69 height 9
click at [60, 101] on input "20" at bounding box center [58, 100] width 17 height 10
type input "4"
type input "40"
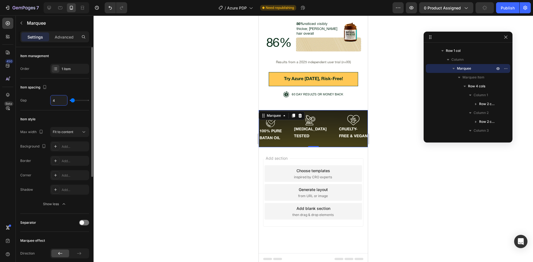
type input "40"
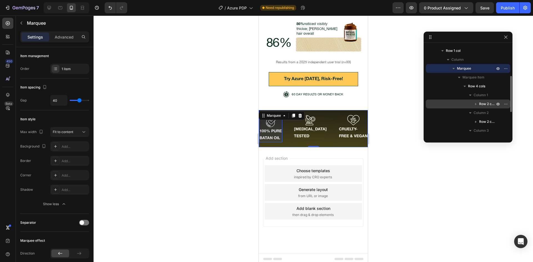
click at [487, 105] on span "Row 2 cols" at bounding box center [487, 104] width 17 height 6
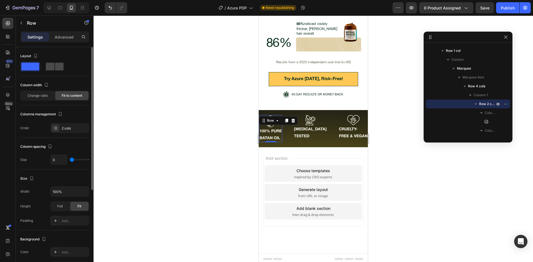
click at [55, 65] on span at bounding box center [59, 67] width 9 height 8
type input "24"
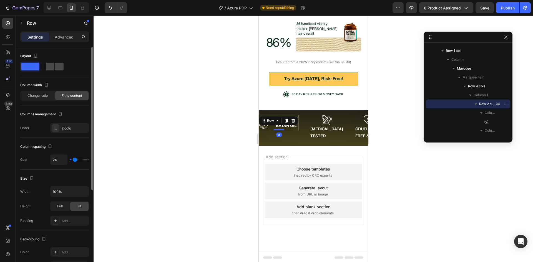
scroll to position [2115, 0]
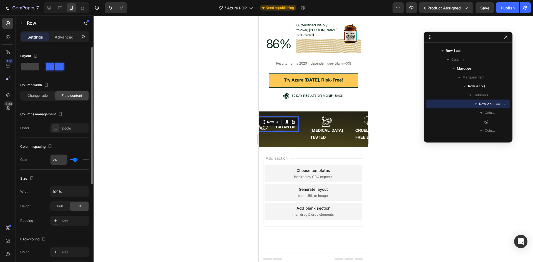
click at [59, 158] on input "24" at bounding box center [58, 160] width 17 height 10
type input "1"
type input "10"
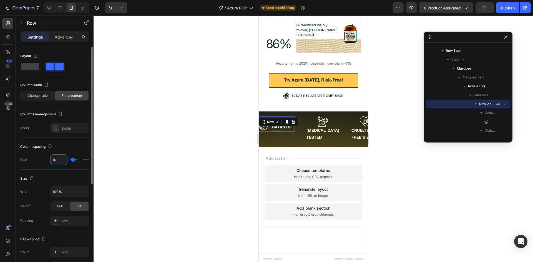
type input "10"
click at [60, 169] on div "Column spacing Gap 10" at bounding box center [54, 154] width 69 height 32
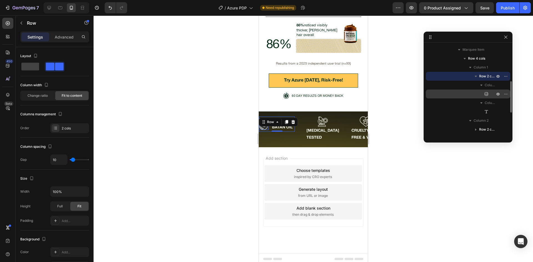
click at [486, 97] on icon at bounding box center [486, 94] width 6 height 6
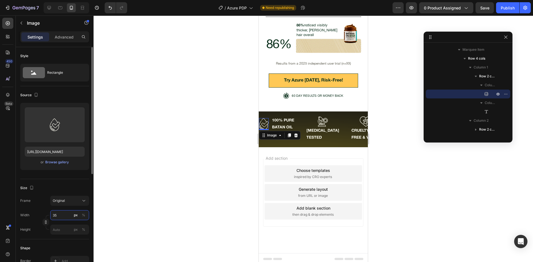
click at [57, 216] on input "35" at bounding box center [69, 215] width 39 height 10
type input "24"
click at [40, 194] on div "Size Frame Original Width 24 px % Height px %" at bounding box center [54, 209] width 69 height 60
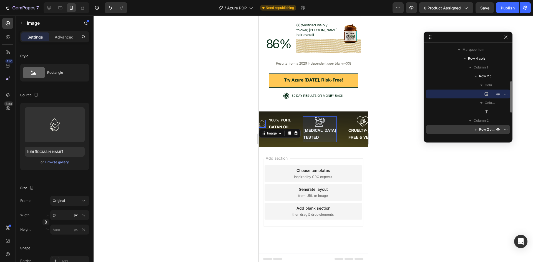
click at [482, 131] on span "Row 2 cols" at bounding box center [487, 130] width 17 height 6
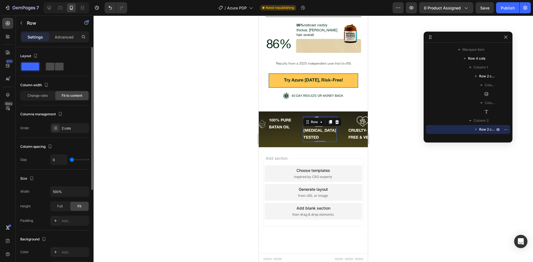
click at [59, 65] on span at bounding box center [59, 67] width 9 height 8
type input "19"
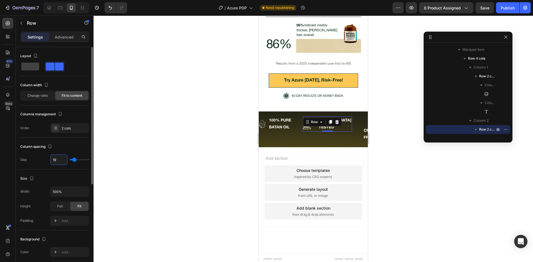
click at [65, 158] on input "19" at bounding box center [58, 160] width 17 height 10
type input "1"
type input "10"
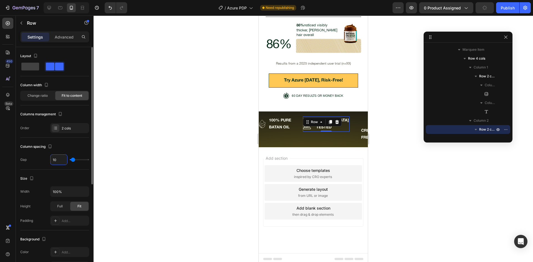
type input "10"
click at [50, 170] on div "Size Width 100% Height Full Fit Padding Add..." at bounding box center [54, 200] width 69 height 61
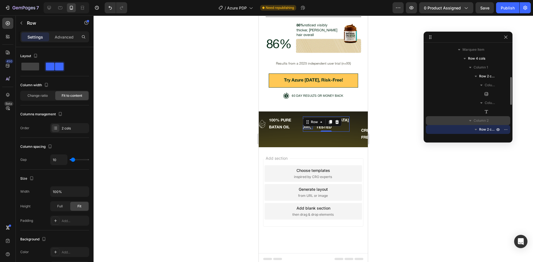
scroll to position [162, 0]
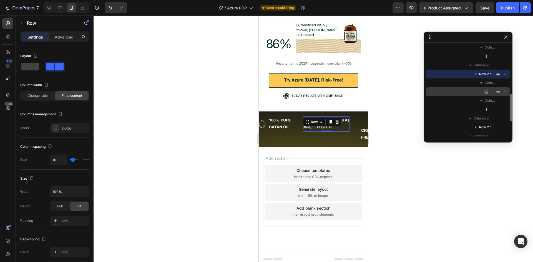
click at [486, 91] on icon at bounding box center [486, 92] width 6 height 6
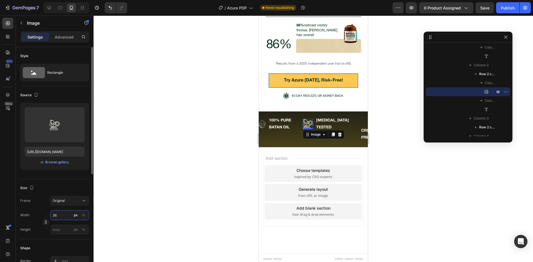
click at [58, 212] on input "36" at bounding box center [69, 215] width 39 height 10
type input "25"
click at [34, 199] on div "Frame Original" at bounding box center [54, 201] width 69 height 10
click at [334, 120] on p "[MEDICAL_DATA] TESTED" at bounding box center [325, 124] width 33 height 14
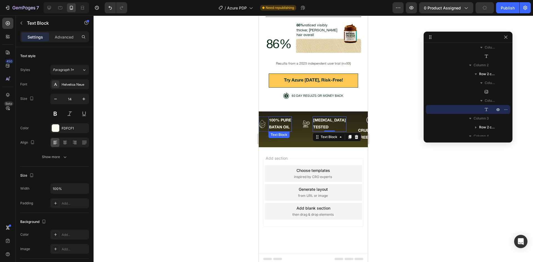
click at [287, 121] on p "100% PURE BATAN OIL" at bounding box center [277, 124] width 22 height 14
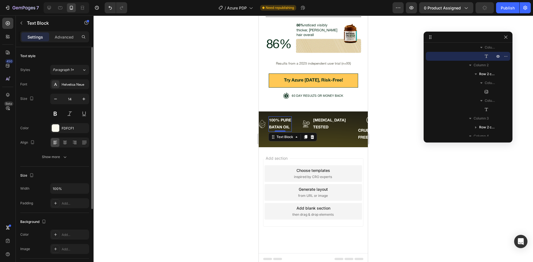
click at [50, 213] on div "Text style Styles Paragraph 1* Font Helvetica Neue Size 14 Color FDFCF1 Align S…" at bounding box center [54, 236] width 69 height 46
click at [66, 154] on button "Show more" at bounding box center [54, 157] width 69 height 10
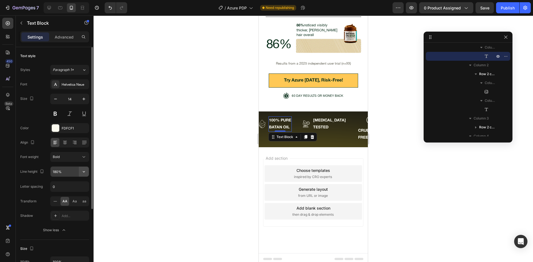
click at [86, 176] on button "button" at bounding box center [84, 172] width 10 height 10
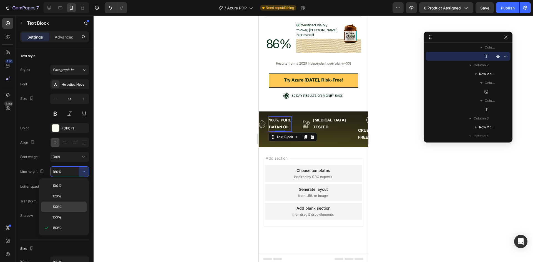
click at [64, 208] on p "130%" at bounding box center [68, 206] width 32 height 5
type input "130%"
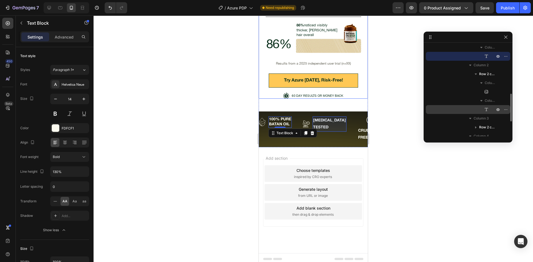
click at [486, 108] on icon at bounding box center [486, 110] width 6 height 6
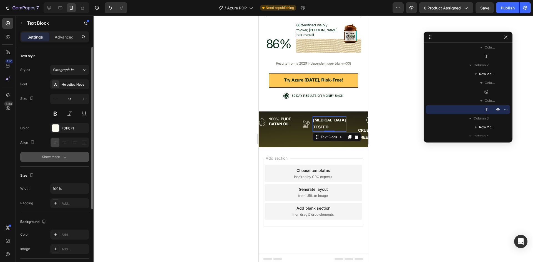
click at [46, 157] on div "Show more" at bounding box center [55, 157] width 26 height 6
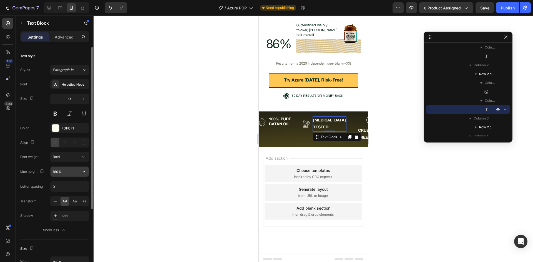
click at [85, 173] on icon "button" at bounding box center [84, 172] width 6 height 6
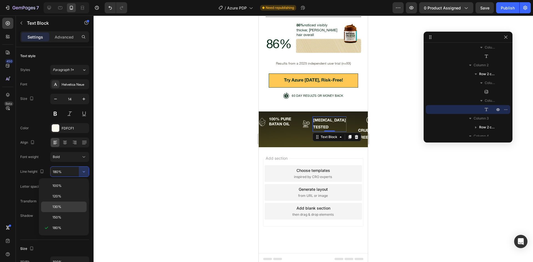
click at [55, 206] on span "130%" at bounding box center [56, 206] width 9 height 5
type input "130%"
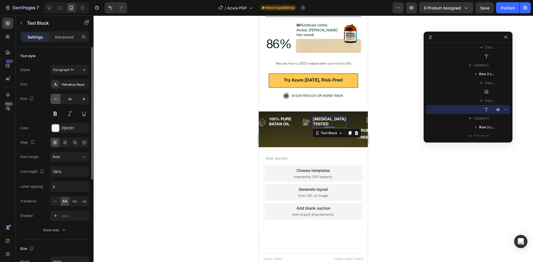
click at [52, 100] on button "button" at bounding box center [55, 99] width 10 height 10
type input "12"
click at [287, 119] on p "100% PURE BATAN OIL" at bounding box center [276, 122] width 22 height 10
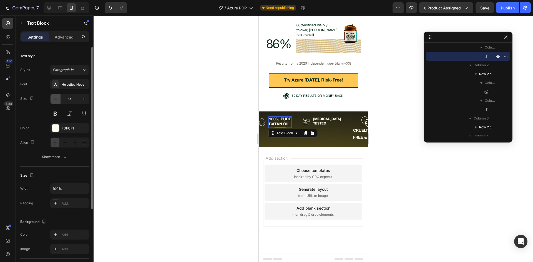
click at [58, 99] on icon "button" at bounding box center [56, 99] width 6 height 6
type input "12"
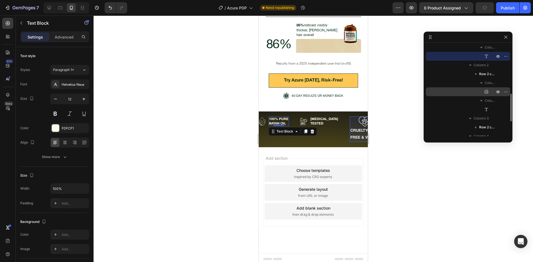
scroll to position [190, 0]
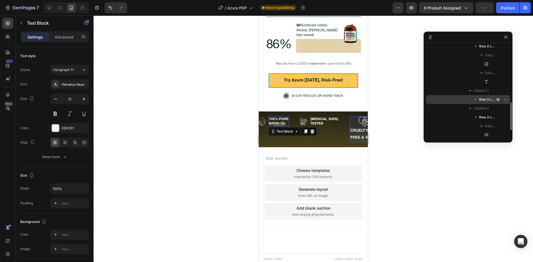
click at [477, 100] on icon "button" at bounding box center [476, 100] width 6 height 6
click at [485, 101] on span "Row 2 cols" at bounding box center [487, 100] width 17 height 6
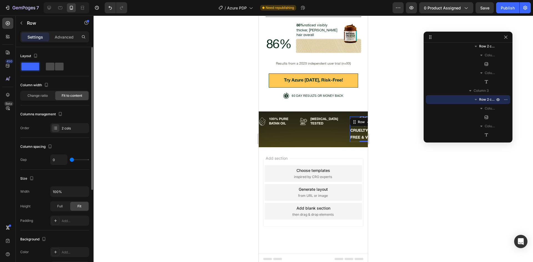
click at [55, 65] on span at bounding box center [59, 67] width 9 height 8
type input "26"
click at [69, 160] on div "26" at bounding box center [69, 160] width 39 height 11
click at [59, 161] on input "26" at bounding box center [58, 160] width 17 height 10
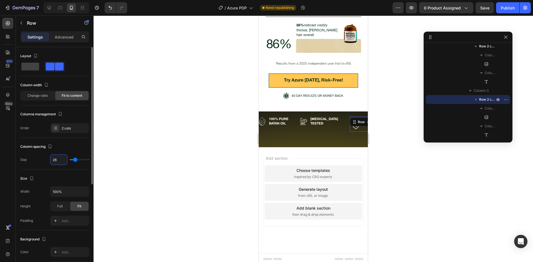
type input "1"
type input "10"
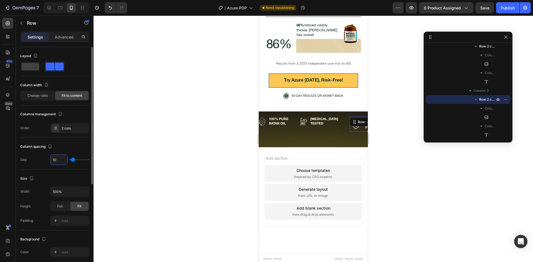
click at [70, 149] on div "Column spacing" at bounding box center [54, 146] width 69 height 9
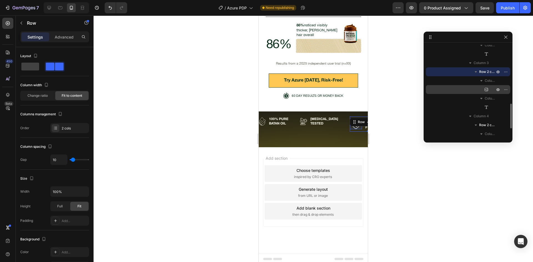
click at [483, 88] on div "Image" at bounding box center [468, 89] width 80 height 9
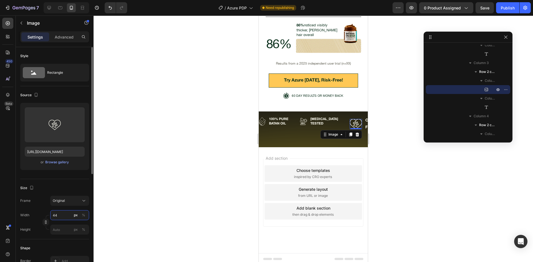
click at [63, 215] on input "44" at bounding box center [69, 215] width 39 height 10
type input "30"
click at [38, 202] on div "Frame Original" at bounding box center [54, 201] width 69 height 10
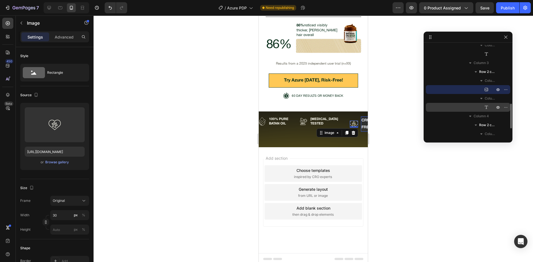
click at [487, 107] on icon at bounding box center [486, 108] width 6 height 6
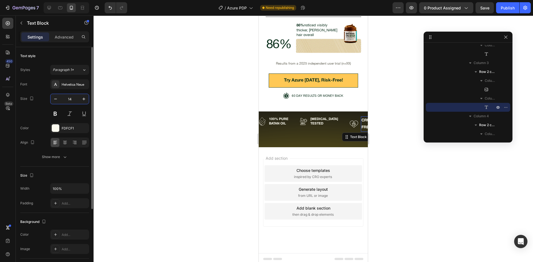
click at [72, 100] on input "14" at bounding box center [69, 99] width 18 height 10
type input "12"
click at [58, 156] on div "Show more" at bounding box center [55, 157] width 26 height 6
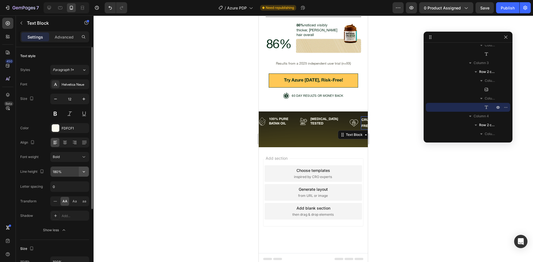
click at [86, 170] on icon "button" at bounding box center [84, 172] width 6 height 6
click at [67, 212] on div "130%" at bounding box center [64, 217] width 46 height 11
type input "130%"
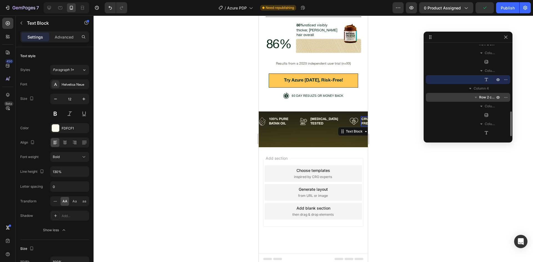
click at [485, 98] on span "Row 2 cols" at bounding box center [487, 98] width 17 height 6
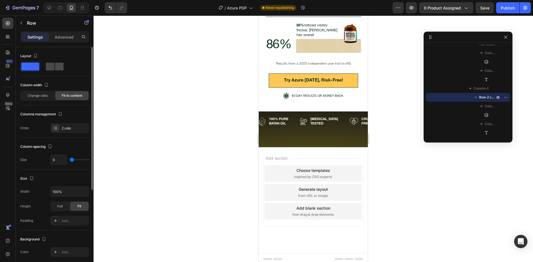
click at [53, 62] on div at bounding box center [55, 67] width 20 height 10
type input "18"
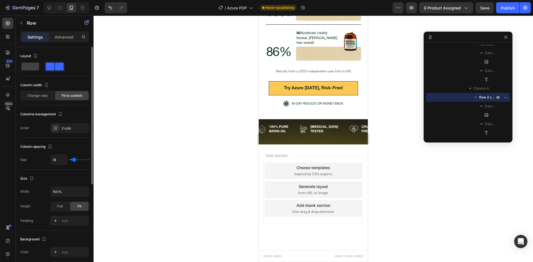
scroll to position [2105, 0]
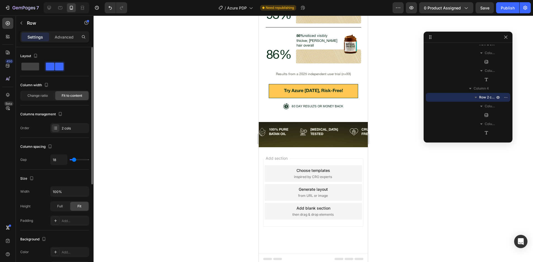
click at [55, 66] on span at bounding box center [59, 67] width 9 height 8
click at [61, 158] on input "18" at bounding box center [58, 160] width 17 height 10
type input "1"
type input "10"
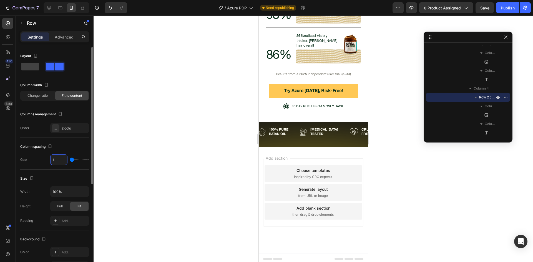
type input "10"
click at [74, 148] on div "Column spacing" at bounding box center [54, 146] width 69 height 9
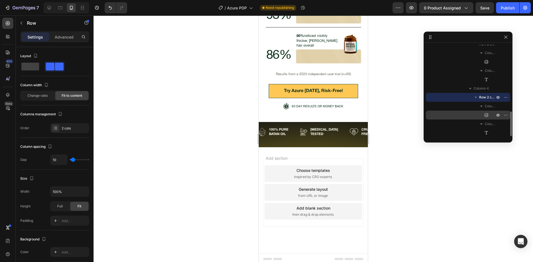
click at [484, 117] on icon at bounding box center [486, 115] width 6 height 6
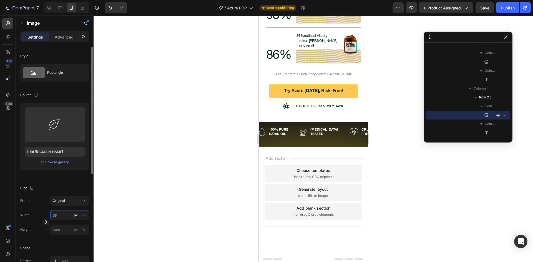
click at [62, 213] on input "38" at bounding box center [69, 215] width 39 height 10
type input "26"
click at [36, 203] on div "Frame Original" at bounding box center [54, 201] width 69 height 10
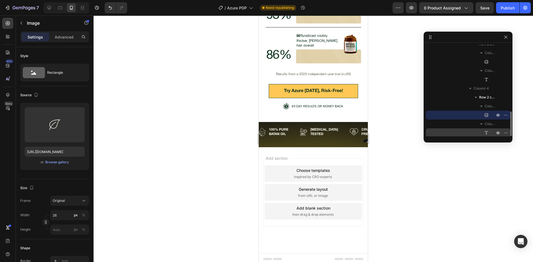
click at [486, 135] on icon at bounding box center [486, 133] width 6 height 6
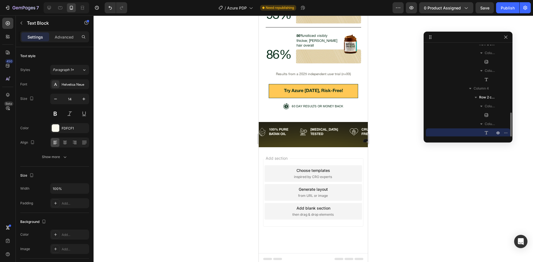
scroll to position [246, 0]
click at [75, 102] on input "14" at bounding box center [69, 99] width 18 height 10
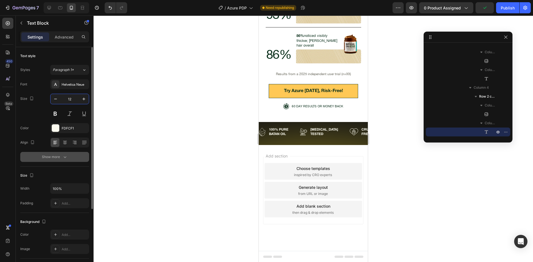
scroll to position [2103, 0]
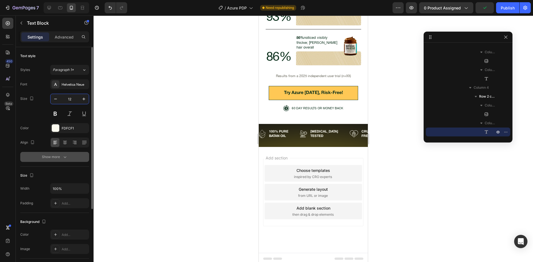
type input "12"
click at [56, 156] on div "Show more" at bounding box center [55, 157] width 26 height 6
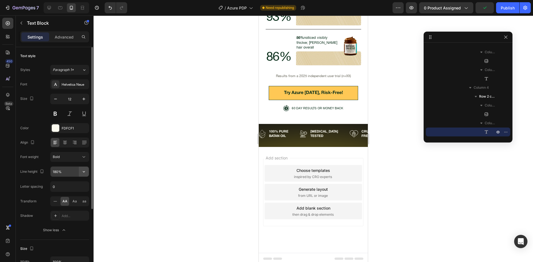
click at [86, 172] on icon "button" at bounding box center [84, 172] width 6 height 6
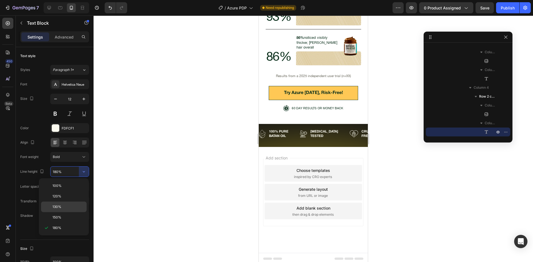
click at [55, 204] on span "130%" at bounding box center [56, 206] width 9 height 5
type input "130%"
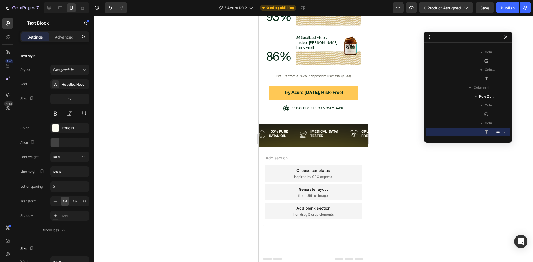
scroll to position [2099, 0]
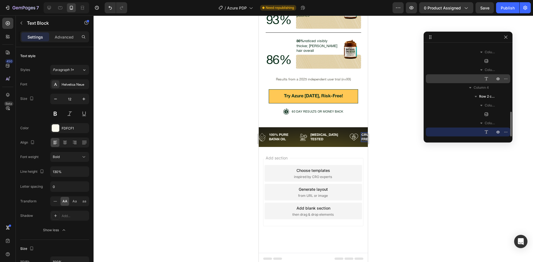
click at [476, 75] on div "Text Block" at bounding box center [468, 78] width 80 height 9
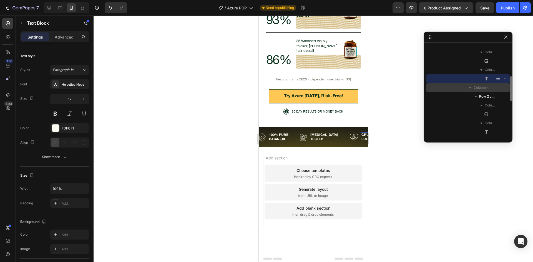
scroll to position [218, 0]
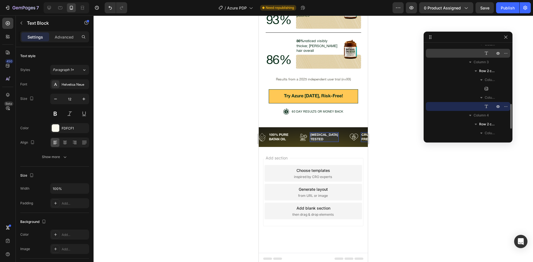
click at [478, 57] on div "Text Block" at bounding box center [468, 53] width 80 height 9
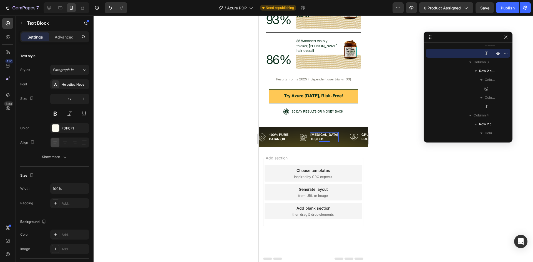
click at [226, 156] on div at bounding box center [313, 139] width 439 height 247
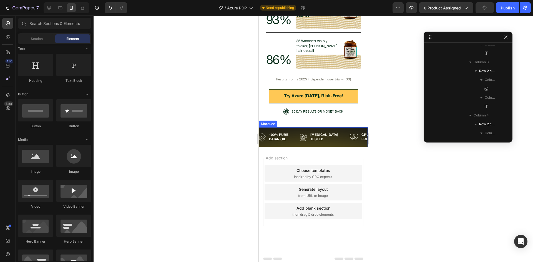
click at [291, 142] on div "Image 100% PURE BATAN OIL Text Block Row Image [MEDICAL_DATA] TESTED Text Block…" at bounding box center [313, 137] width 109 height 20
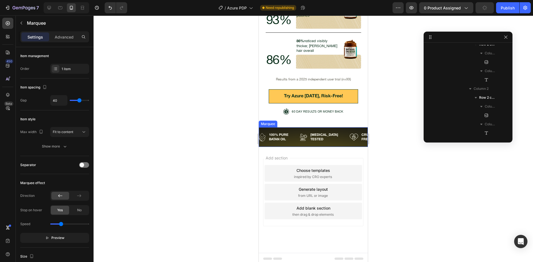
scroll to position [141, 0]
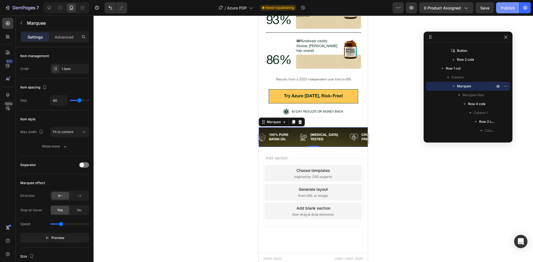
click at [507, 13] on button "Publish" at bounding box center [507, 7] width 23 height 11
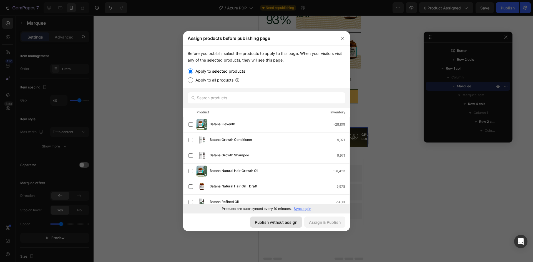
click at [278, 225] on button "Publish without assign" at bounding box center [276, 222] width 52 height 11
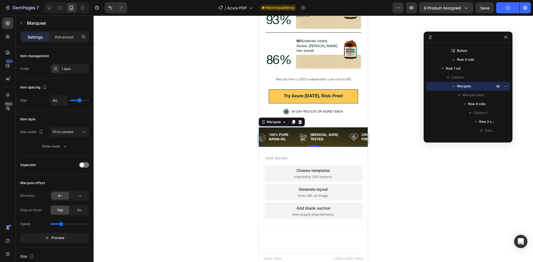
click at [291, 141] on div "Image 100% PURE BATAN OIL Text Block Row Image [MEDICAL_DATA] TESTED Text Block…" at bounding box center [313, 137] width 109 height 20
click at [43, 236] on button "Preview" at bounding box center [54, 238] width 69 height 10
click at [208, 160] on div at bounding box center [313, 139] width 439 height 247
